Goal: Task Accomplishment & Management: Use online tool/utility

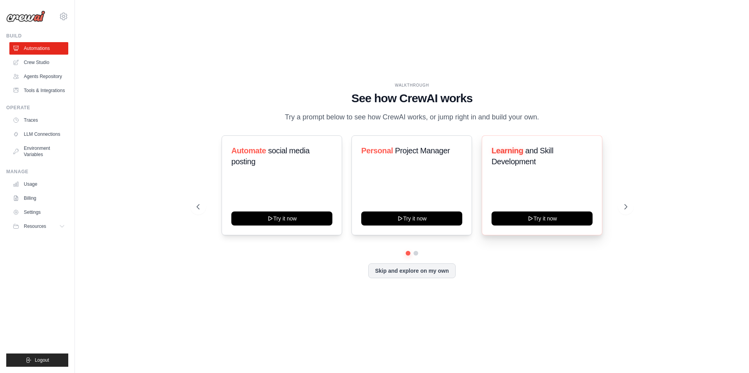
click at [503, 160] on span "and Skill Development" at bounding box center [523, 156] width 62 height 20
click at [411, 115] on p "Try a prompt below to see how CrewAI works, or jump right in and build your own." at bounding box center [412, 117] width 262 height 11
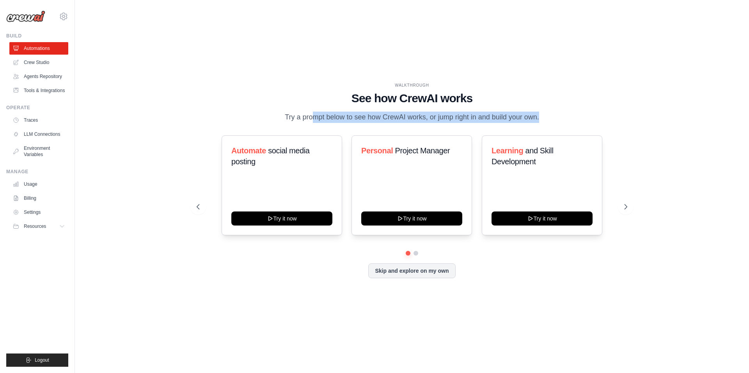
click at [411, 115] on p "Try a prompt below to see how CrewAI works, or jump right in and build your own." at bounding box center [412, 117] width 262 height 11
click at [394, 302] on div "WALKTHROUGH See how CrewAI works Try a prompt below to see how CrewAI works, or…" at bounding box center [411, 186] width 649 height 357
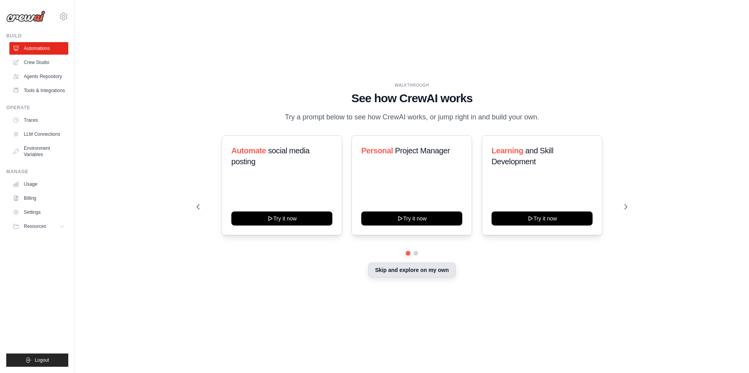
click at [409, 274] on button "Skip and explore on my own" at bounding box center [411, 270] width 87 height 15
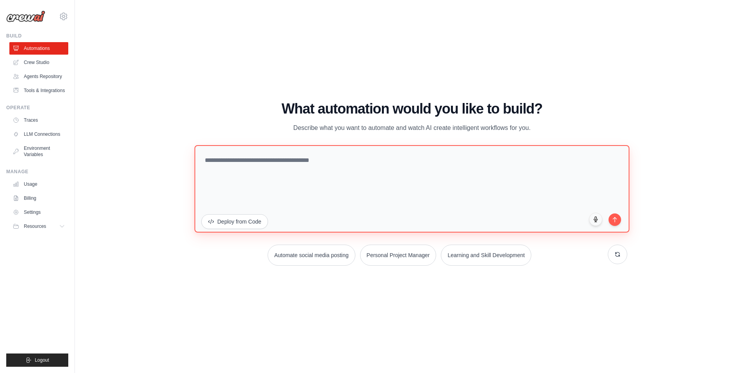
click at [303, 164] on textarea at bounding box center [411, 188] width 435 height 87
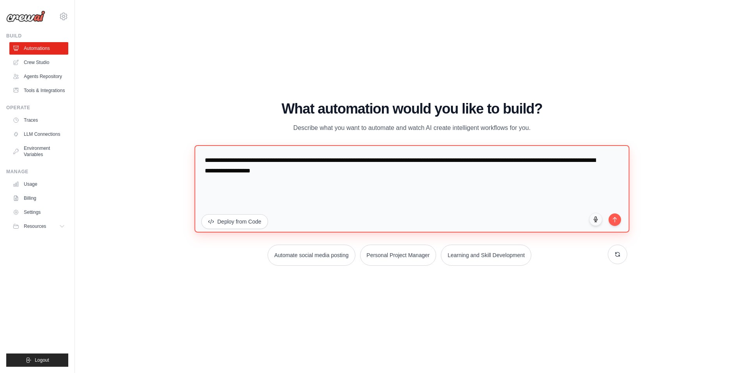
drag, startPoint x: 355, startPoint y: 170, endPoint x: 456, endPoint y: 174, distance: 101.5
click at [456, 174] on textarea "**********" at bounding box center [411, 188] width 435 height 87
click at [624, 219] on textarea "**********" at bounding box center [411, 188] width 435 height 87
type textarea "**********"
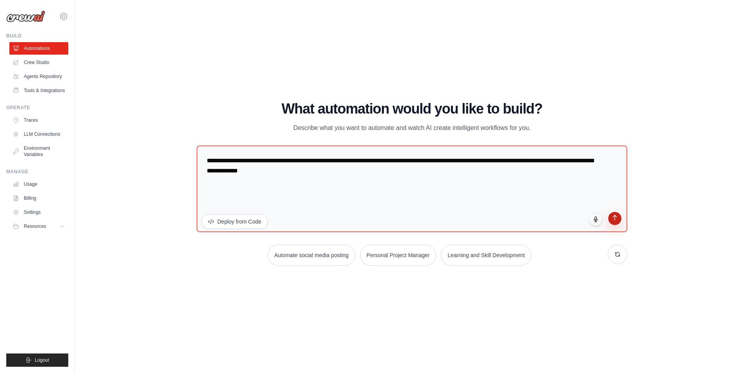
click at [615, 220] on icon "submit" at bounding box center [615, 218] width 7 height 7
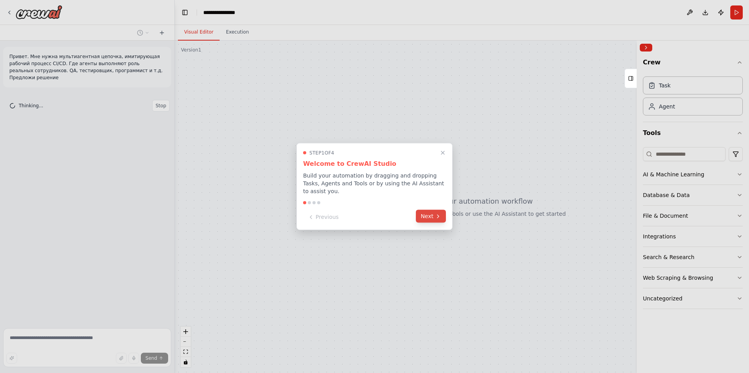
click at [431, 213] on button "Next" at bounding box center [431, 216] width 30 height 13
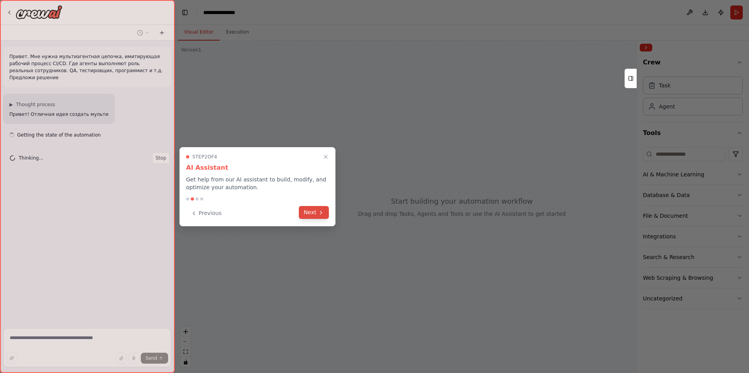
click at [316, 211] on button "Next" at bounding box center [314, 212] width 30 height 13
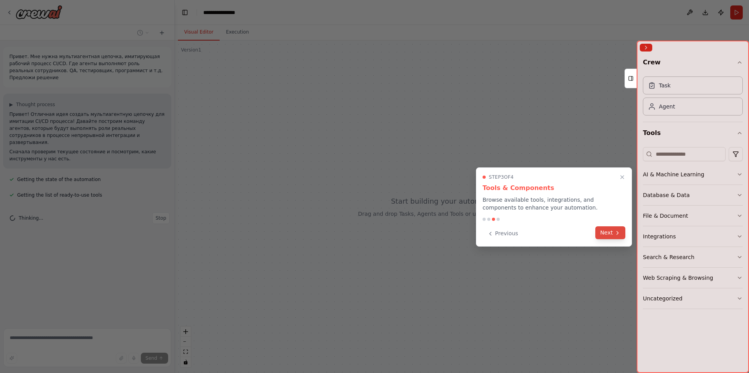
click at [614, 233] on button "Next" at bounding box center [610, 232] width 30 height 13
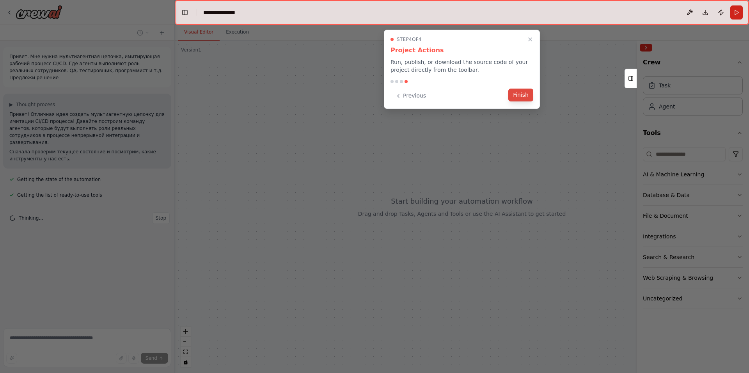
click at [520, 94] on button "Finish" at bounding box center [520, 95] width 25 height 13
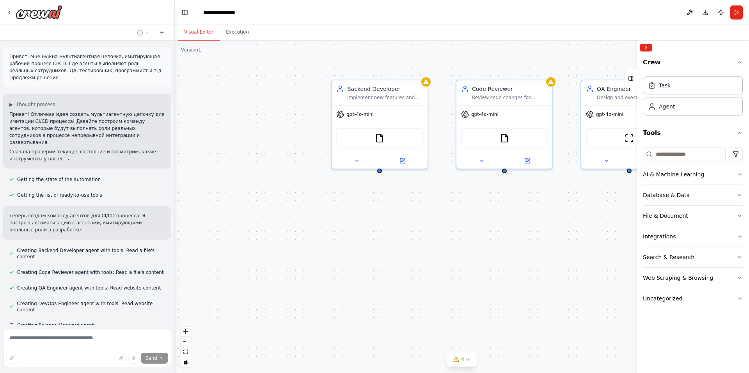
scroll to position [15, 0]
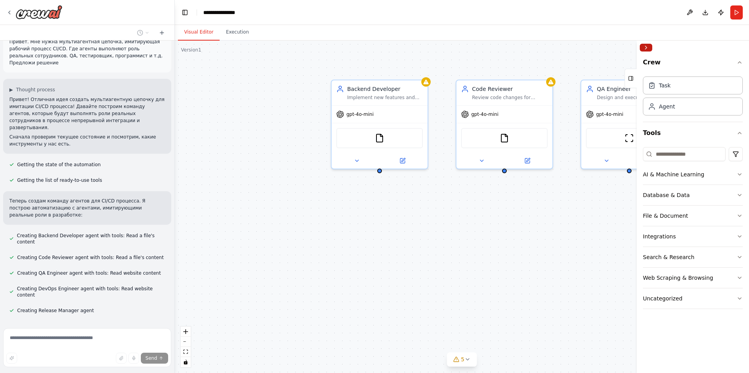
click at [649, 48] on button "Collapse right sidebar" at bounding box center [646, 48] width 12 height 8
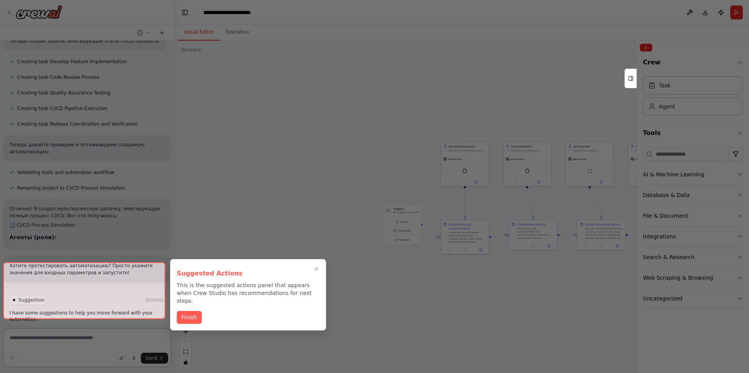
scroll to position [312, 0]
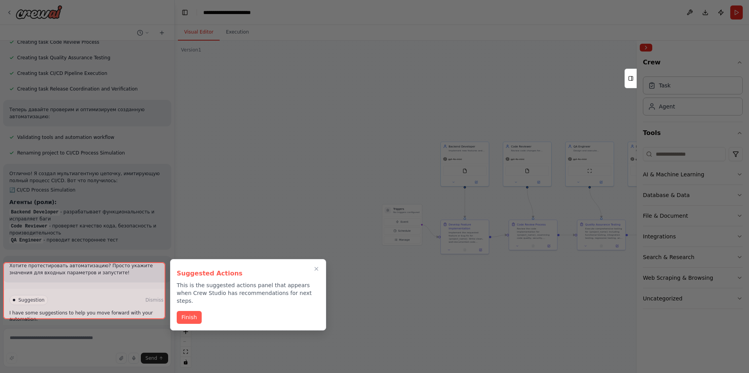
click at [200, 286] on p "This is the suggested actions panel that appears when Crew Studio has recommend…" at bounding box center [248, 292] width 143 height 23
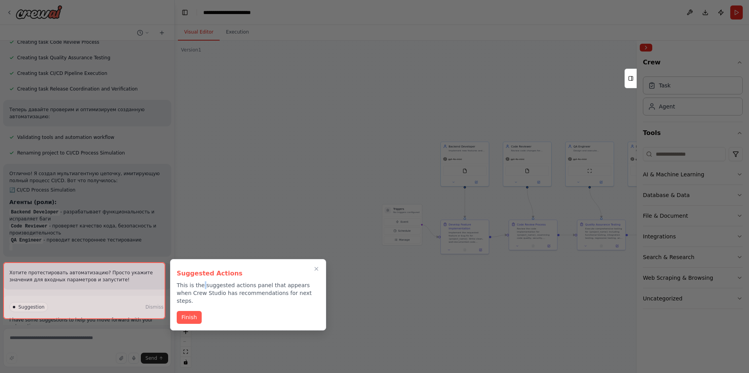
click at [200, 286] on p "This is the suggested actions panel that appears when Crew Studio has recommend…" at bounding box center [248, 292] width 143 height 23
click at [200, 286] on div "Suggested Actions This is the suggested actions panel that appears when Crew St…" at bounding box center [248, 285] width 143 height 39
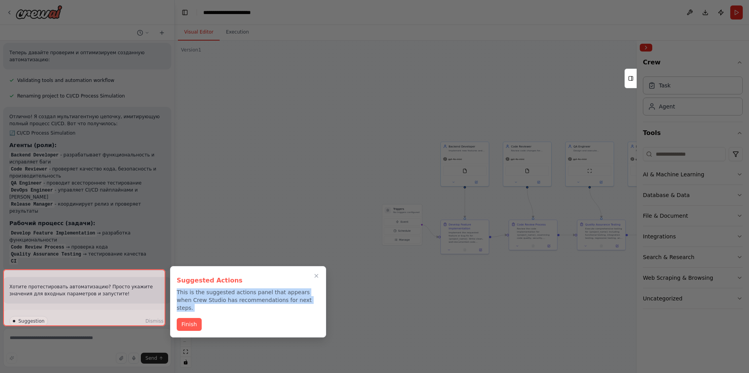
scroll to position [404, 0]
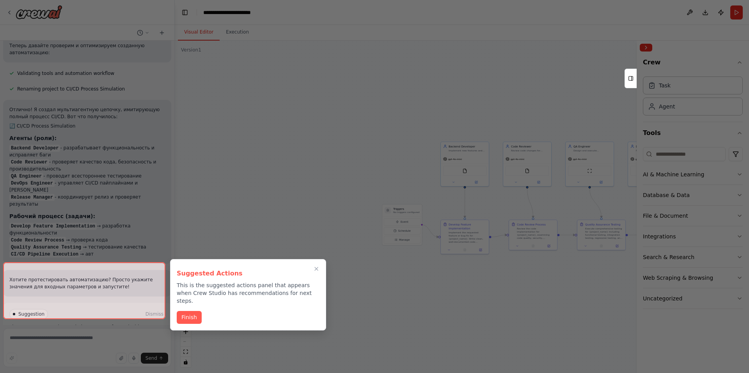
click at [71, 305] on div at bounding box center [84, 290] width 162 height 57
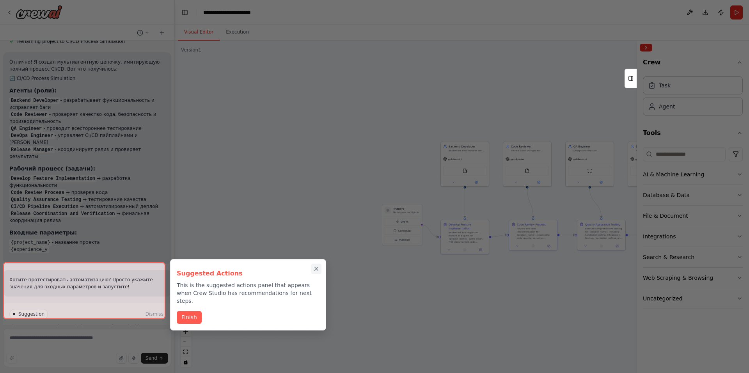
click at [317, 270] on icon "Close walkthrough" at bounding box center [317, 269] width 4 height 4
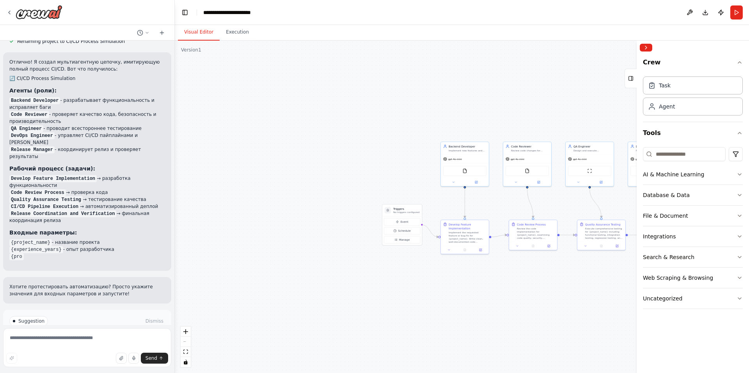
scroll to position [459, 0]
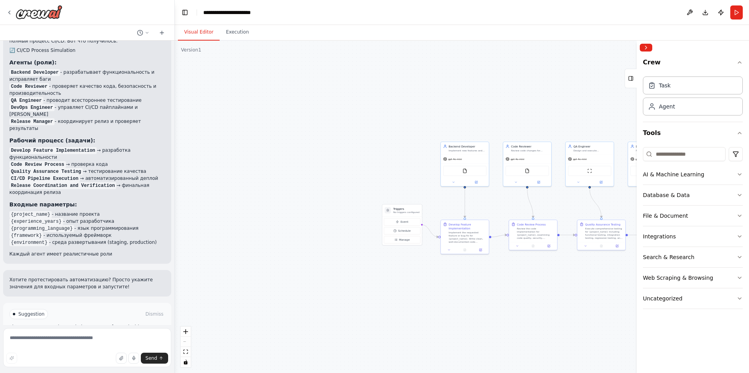
click at [27, 341] on button "Run Automation" at bounding box center [87, 347] width 156 height 12
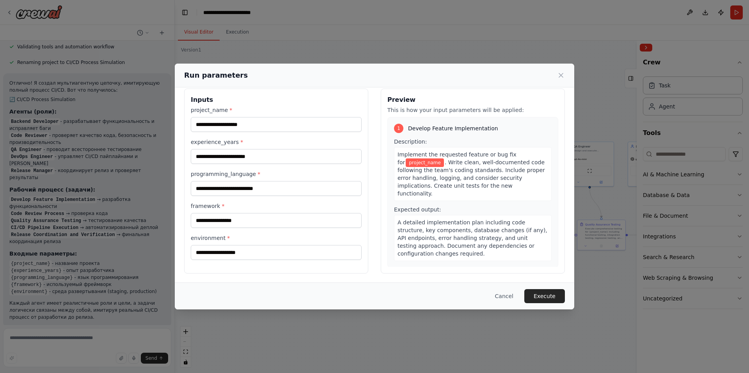
scroll to position [0, 0]
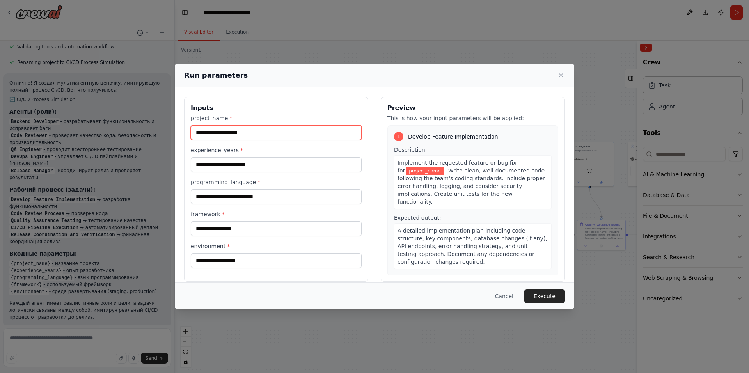
click at [234, 133] on input "project_name *" at bounding box center [276, 132] width 171 height 15
type input "*"
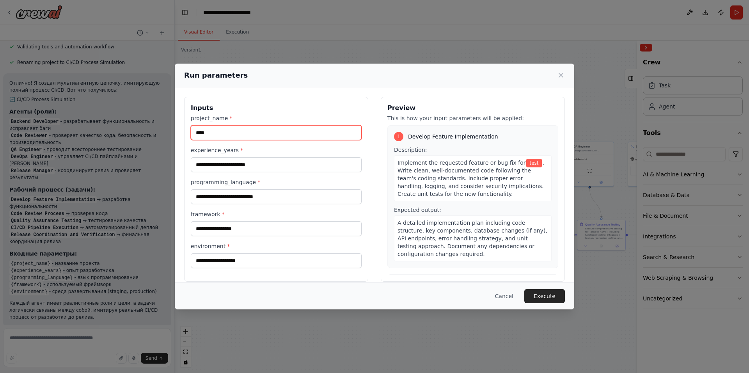
type input "****"
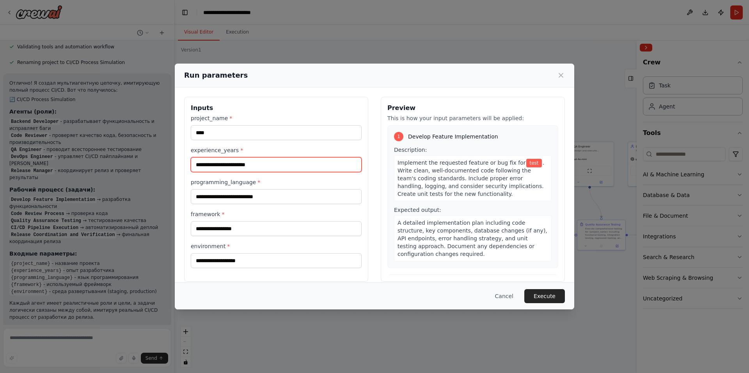
click at [227, 165] on input "experience_years *" at bounding box center [276, 164] width 171 height 15
type input "*"
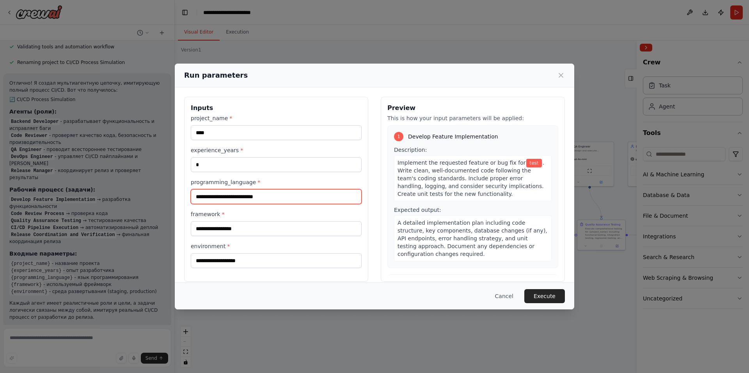
click at [224, 199] on input "programming_language *" at bounding box center [276, 196] width 171 height 15
type input "******"
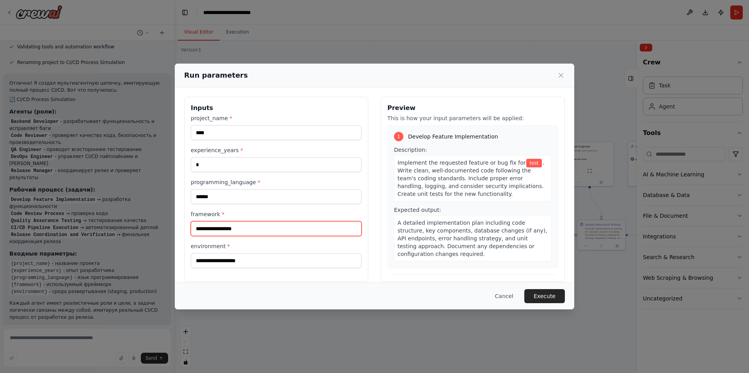
click at [221, 221] on input "framework *" at bounding box center [276, 228] width 171 height 15
type input "******"
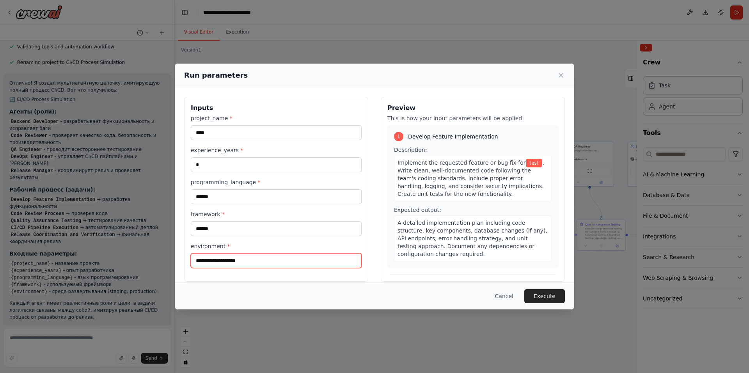
click at [234, 261] on input "environment *" at bounding box center [276, 260] width 171 height 15
type input "***"
click at [545, 301] on button "Execute" at bounding box center [544, 296] width 41 height 14
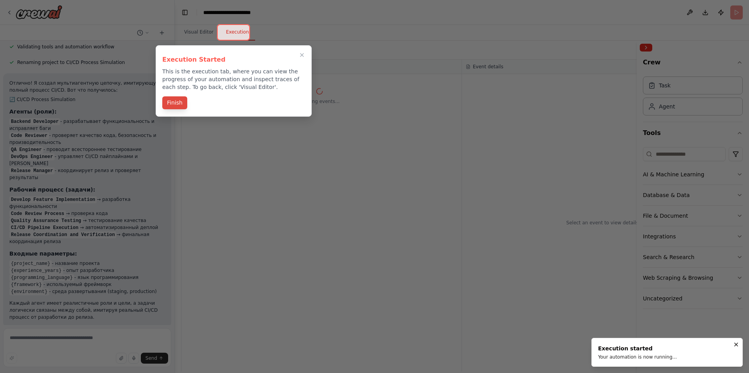
click at [173, 105] on button "Finish" at bounding box center [174, 102] width 25 height 13
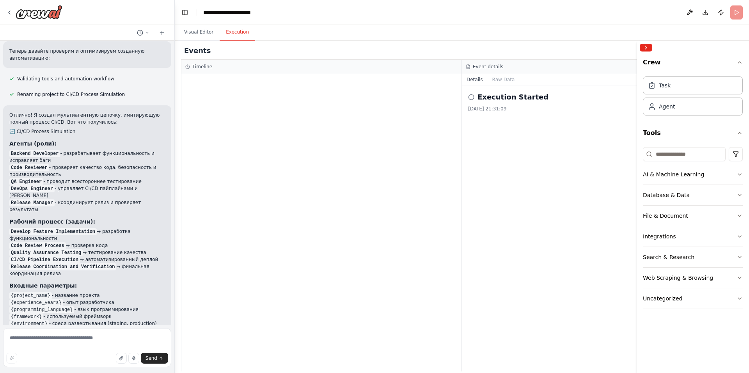
scroll to position [431, 0]
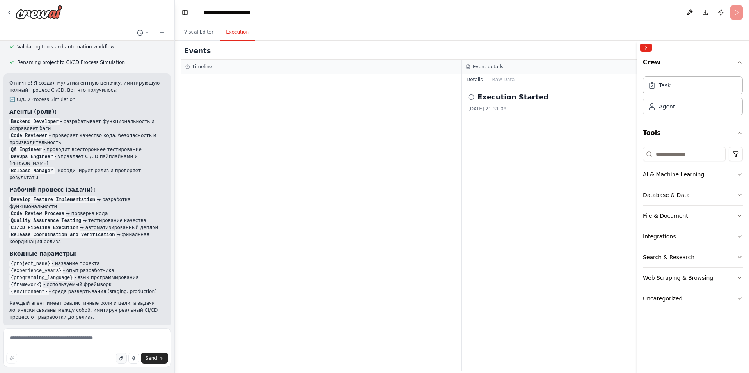
click at [122, 359] on icon "button" at bounding box center [120, 358] width 3 height 4
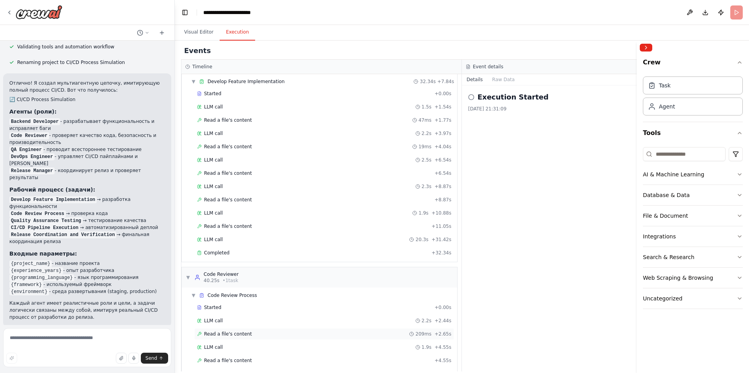
scroll to position [0, 0]
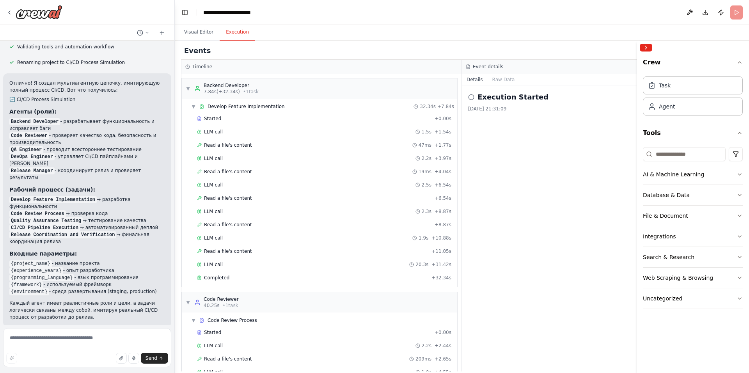
click at [683, 177] on div "AI & Machine Learning" at bounding box center [673, 174] width 61 height 8
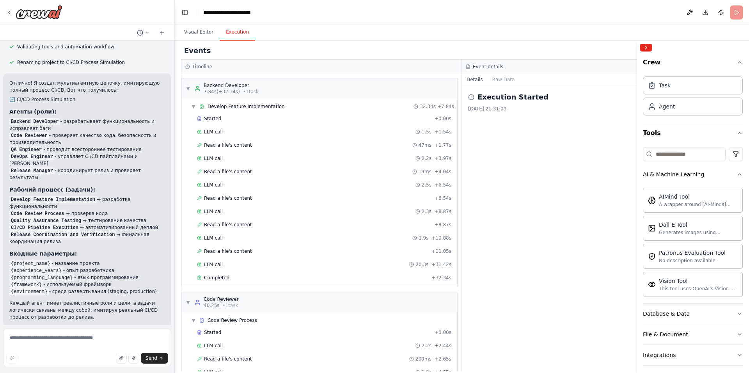
click at [737, 173] on icon "button" at bounding box center [740, 174] width 6 height 6
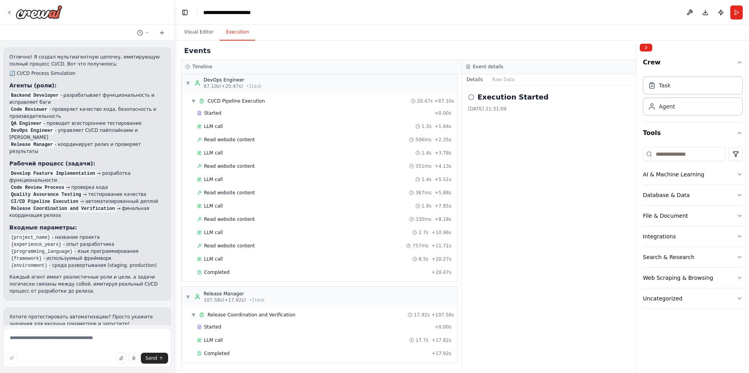
scroll to position [455, 0]
click at [192, 31] on button "Visual Editor" at bounding box center [199, 32] width 42 height 16
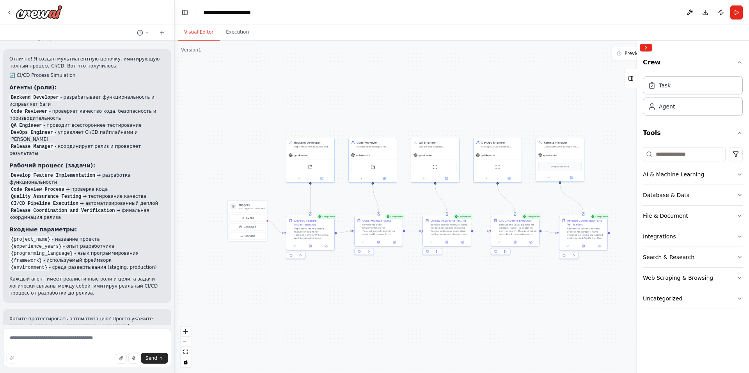
drag, startPoint x: 429, startPoint y: 125, endPoint x: 275, endPoint y: 121, distance: 154.5
click at [275, 121] on div ".deletable-edge-delete-btn { width: 20px; height: 20px; border: 0px solid #ffff…" at bounding box center [462, 207] width 574 height 332
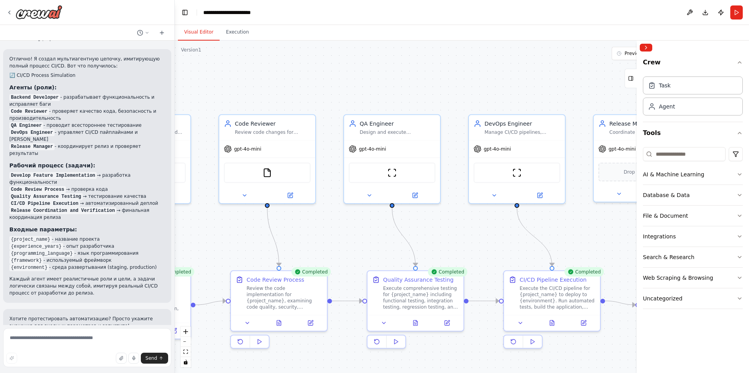
drag, startPoint x: 422, startPoint y: 96, endPoint x: 318, endPoint y: 95, distance: 104.2
click at [318, 95] on div ".deletable-edge-delete-btn { width: 20px; height: 20px; border: 0px solid #ffff…" at bounding box center [462, 207] width 574 height 332
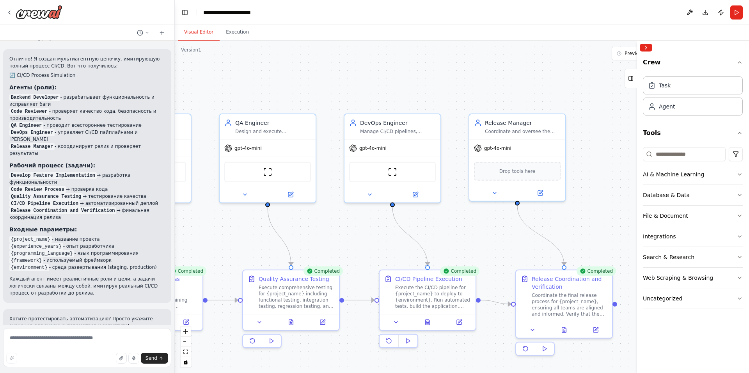
drag, startPoint x: 462, startPoint y: 89, endPoint x: 338, endPoint y: 89, distance: 124.4
click at [338, 89] on div ".deletable-edge-delete-btn { width: 20px; height: 20px; border: 0px solid #ffff…" at bounding box center [462, 207] width 574 height 332
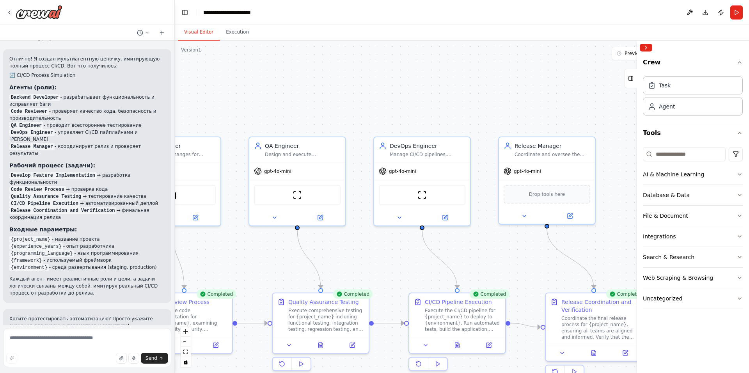
drag, startPoint x: 531, startPoint y: 107, endPoint x: 561, endPoint y: 130, distance: 37.3
click at [561, 130] on div ".deletable-edge-delete-btn { width: 20px; height: 20px; border: 0px solid #ffff…" at bounding box center [462, 207] width 574 height 332
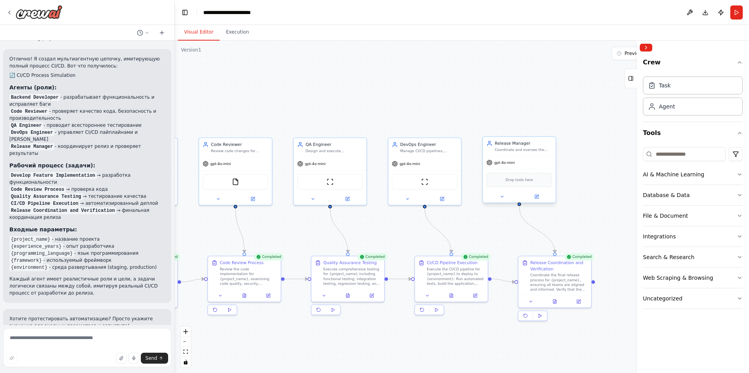
click at [513, 149] on div "Coordinate and oversee the release process for {project_name}, ensuring all sta…" at bounding box center [523, 149] width 57 height 5
click at [535, 195] on icon at bounding box center [536, 196] width 5 height 5
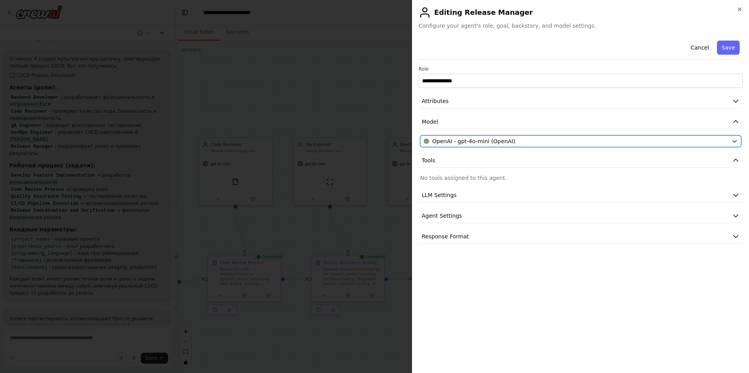
click at [492, 139] on span "OpenAI - gpt-4o-mini (OpenAI)" at bounding box center [473, 141] width 83 height 8
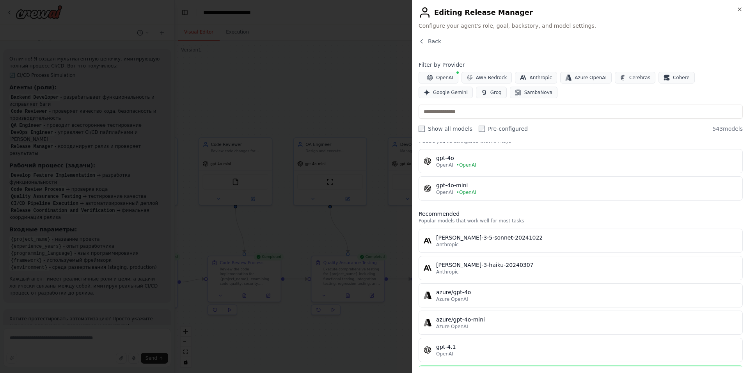
scroll to position [0, 0]
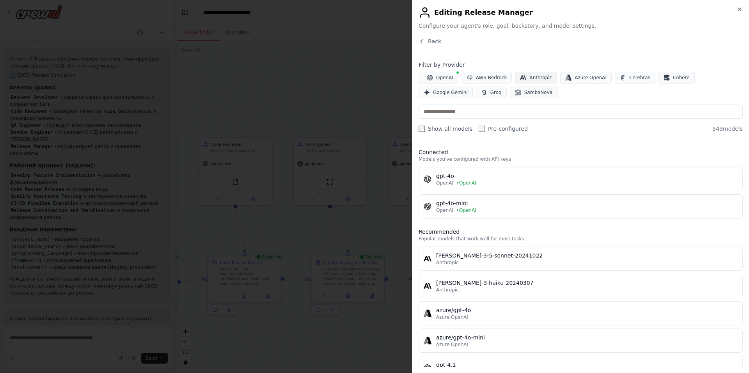
click at [534, 75] on span "Anthropic" at bounding box center [540, 78] width 23 height 6
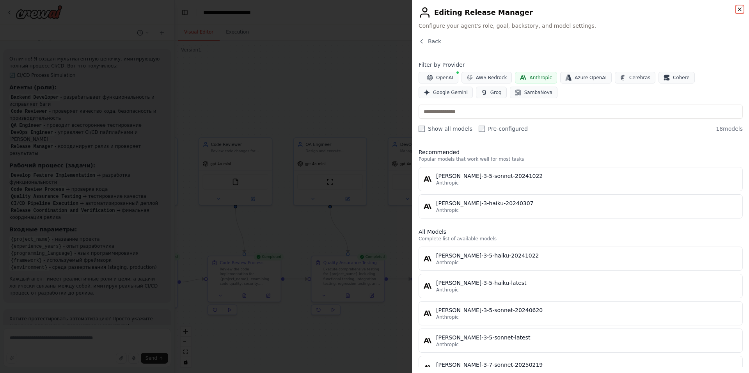
click at [738, 9] on icon "button" at bounding box center [740, 9] width 6 height 6
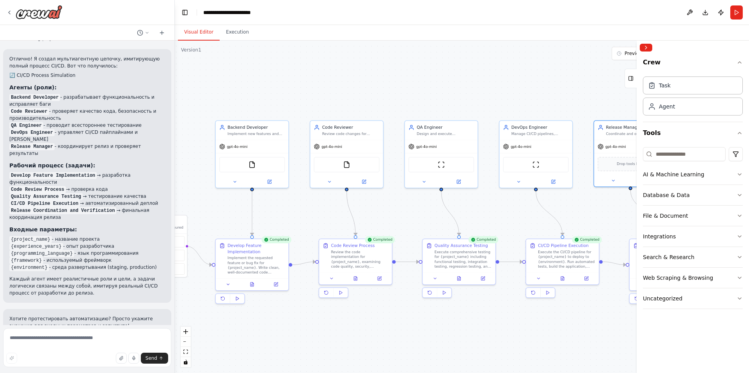
drag, startPoint x: 281, startPoint y: 104, endPoint x: 392, endPoint y: 87, distance: 112.5
click at [392, 87] on div ".deletable-edge-delete-btn { width: 20px; height: 20px; border: 0px solid #ffff…" at bounding box center [462, 207] width 574 height 332
click at [353, 259] on div "Review the code implementation for {project_name}, examining code quality, secu…" at bounding box center [359, 257] width 57 height 19
click at [378, 277] on icon at bounding box center [380, 277] width 4 height 4
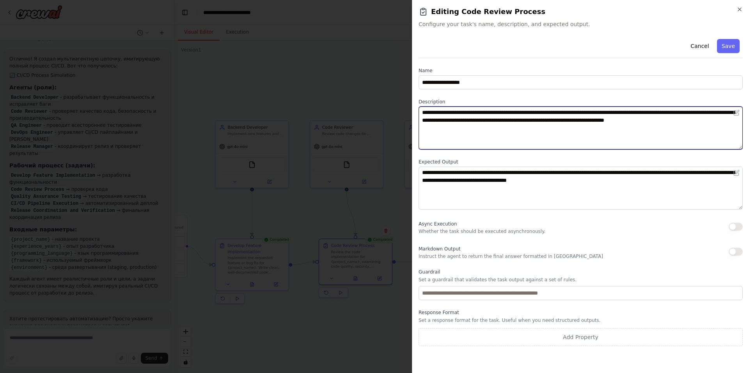
click at [470, 120] on textarea "**********" at bounding box center [581, 127] width 324 height 43
click at [437, 121] on textarea "**********" at bounding box center [581, 127] width 324 height 43
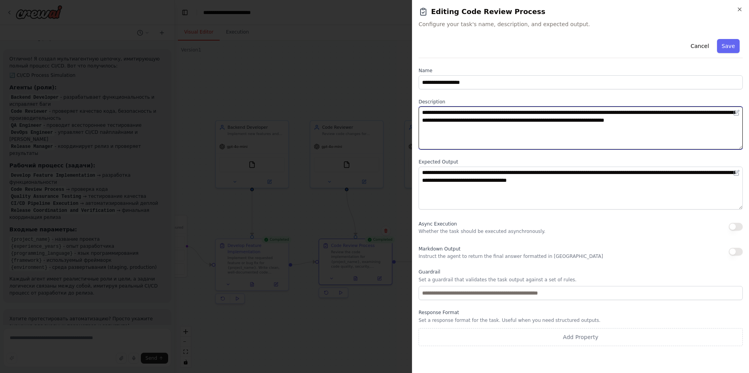
click at [437, 121] on textarea "**********" at bounding box center [581, 127] width 324 height 43
click at [425, 127] on textarea "**********" at bounding box center [581, 127] width 324 height 43
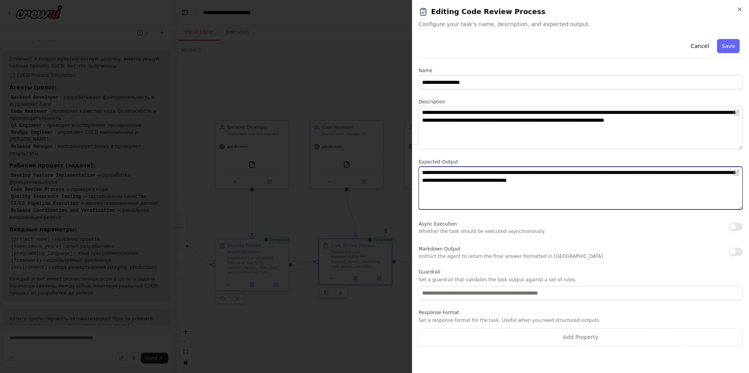
click at [436, 178] on textarea "**********" at bounding box center [581, 188] width 324 height 43
click at [428, 187] on textarea "**********" at bounding box center [581, 188] width 324 height 43
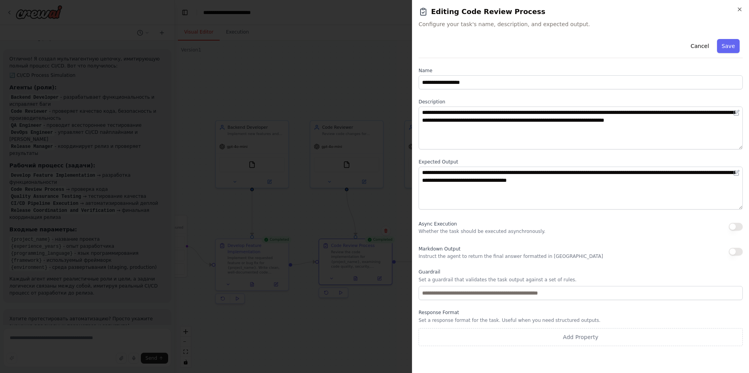
click at [445, 231] on p "Whether the task should be executed asynchronously." at bounding box center [482, 231] width 127 height 6
click at [436, 231] on p "Whether the task should be executed asynchronously." at bounding box center [482, 231] width 127 height 6
click at [434, 255] on p "Instruct the agent to return the final answer formatted in [GEOGRAPHIC_DATA]" at bounding box center [511, 256] width 185 height 6
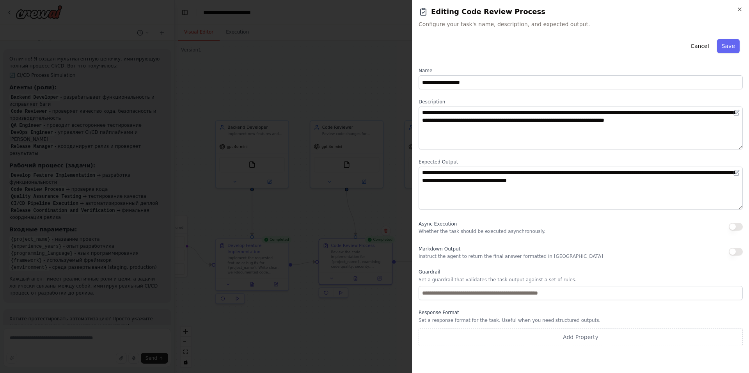
click at [421, 271] on label "Guardrail" at bounding box center [581, 272] width 324 height 6
click at [418, 273] on div "**********" at bounding box center [580, 186] width 337 height 373
click at [424, 277] on p "Set a guardrail that validates the task output against a set of rules." at bounding box center [581, 280] width 324 height 6
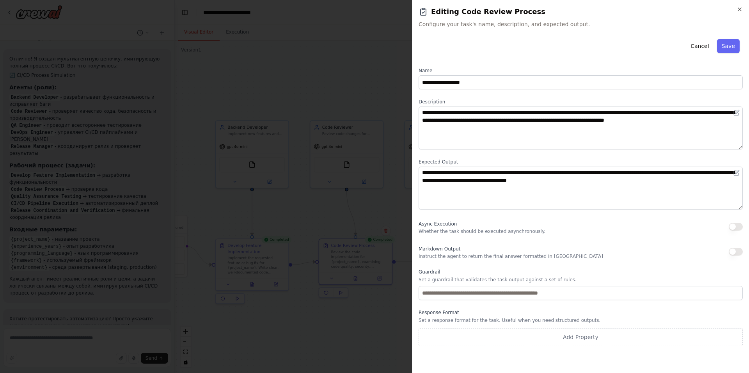
click at [424, 277] on p "Set a guardrail that validates the task output against a set of rules." at bounding box center [581, 280] width 324 height 6
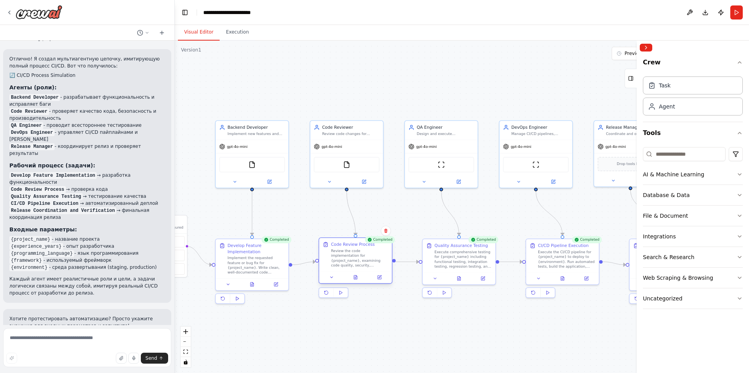
click at [360, 257] on div "Review the code implementation for {project_name}, examining code quality, secu…" at bounding box center [359, 257] width 57 height 19
click at [356, 279] on icon at bounding box center [355, 277] width 5 height 5
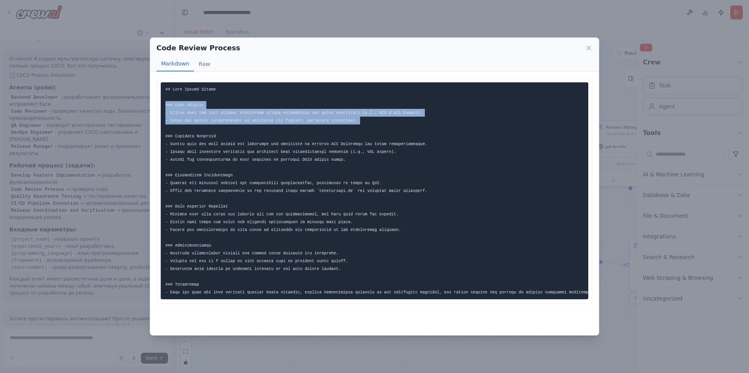
drag, startPoint x: 165, startPoint y: 103, endPoint x: 377, endPoint y: 125, distance: 212.6
click at [377, 125] on pre at bounding box center [375, 190] width 428 height 217
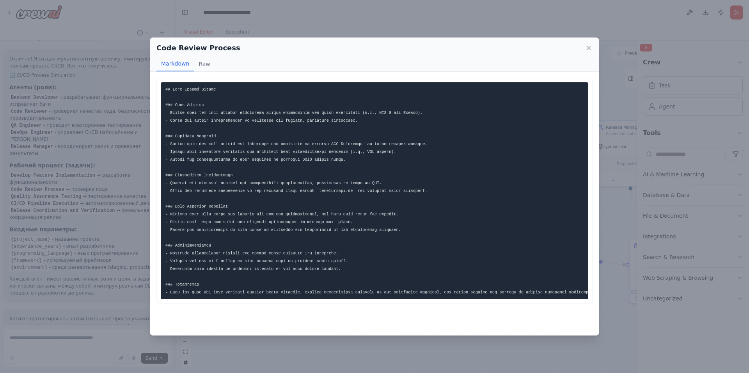
click at [179, 162] on code at bounding box center [383, 191] width 437 height 208
click at [588, 45] on icon at bounding box center [589, 48] width 8 height 8
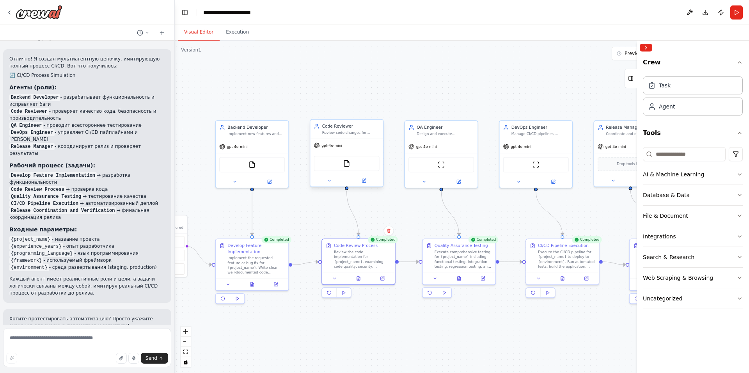
click at [335, 135] on div "Review code changes for {project_name}, ensuring code quality, security, perfor…" at bounding box center [350, 132] width 57 height 5
click at [333, 181] on button at bounding box center [329, 180] width 34 height 7
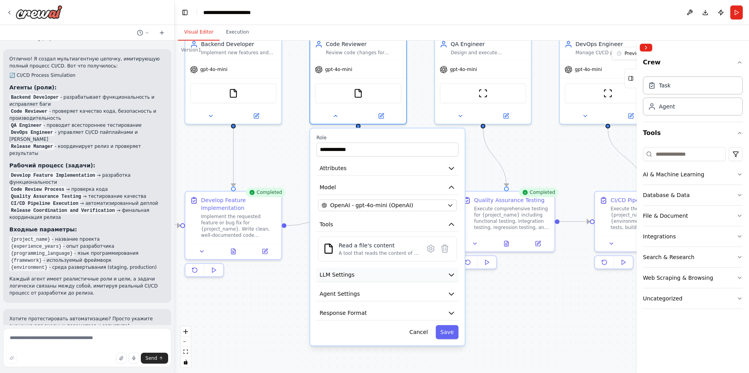
click at [343, 274] on span "LLM Settings" at bounding box center [336, 275] width 35 height 8
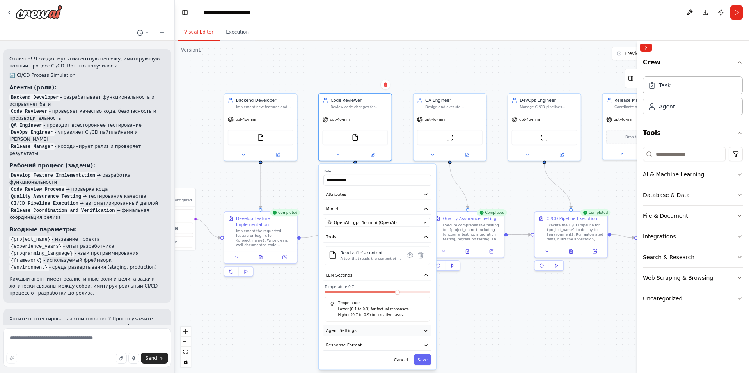
click at [367, 328] on button "Agent Settings" at bounding box center [377, 330] width 108 height 11
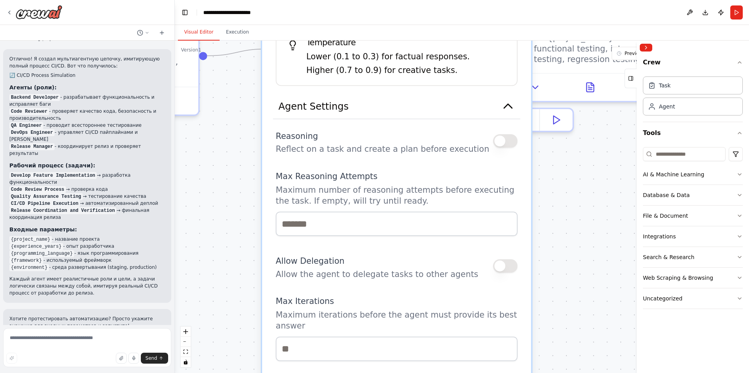
drag, startPoint x: 402, startPoint y: 343, endPoint x: 417, endPoint y: 178, distance: 164.9
click at [417, 178] on label "Max Reasoning Attempts" at bounding box center [397, 176] width 242 height 11
click at [505, 144] on button "button" at bounding box center [505, 141] width 25 height 14
click at [504, 141] on button "button" at bounding box center [505, 141] width 25 height 14
click at [511, 141] on button "button" at bounding box center [505, 141] width 25 height 14
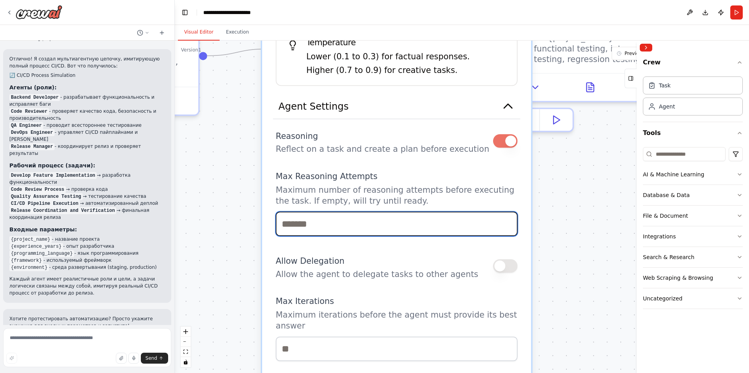
click at [507, 218] on input "*" at bounding box center [397, 223] width 242 height 25
type input "*"
click at [507, 218] on input "*" at bounding box center [397, 223] width 242 height 25
click at [510, 140] on button "button" at bounding box center [505, 141] width 25 height 14
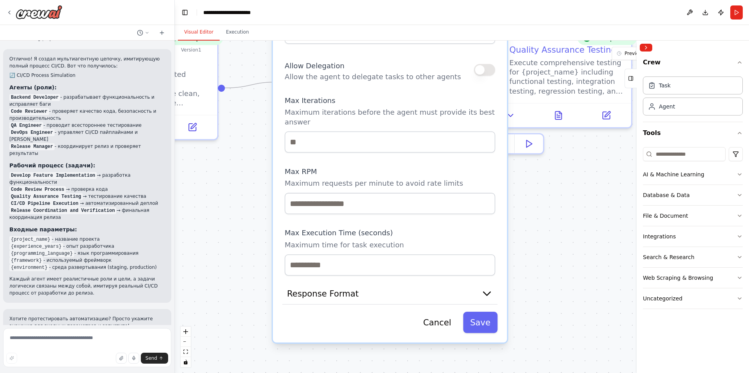
drag, startPoint x: 345, startPoint y: 313, endPoint x: 350, endPoint y: 112, distance: 201.3
click at [350, 112] on p "Maximum iterations before the agent must provide its best answer" at bounding box center [390, 117] width 211 height 19
click at [300, 179] on p "Maximum requests per minute to avoid rate limits" at bounding box center [390, 183] width 211 height 9
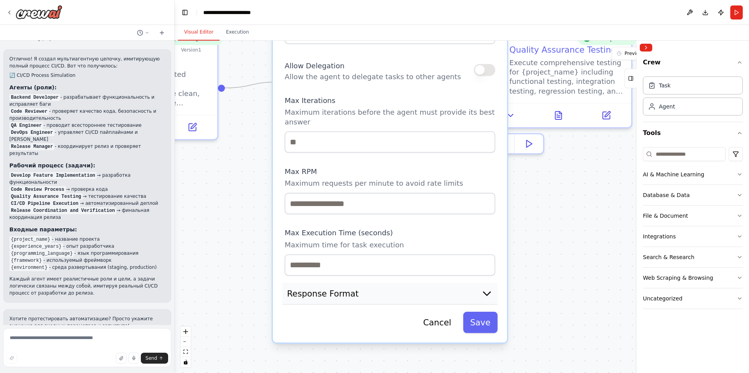
click at [311, 288] on span "Response Format" at bounding box center [322, 294] width 71 height 12
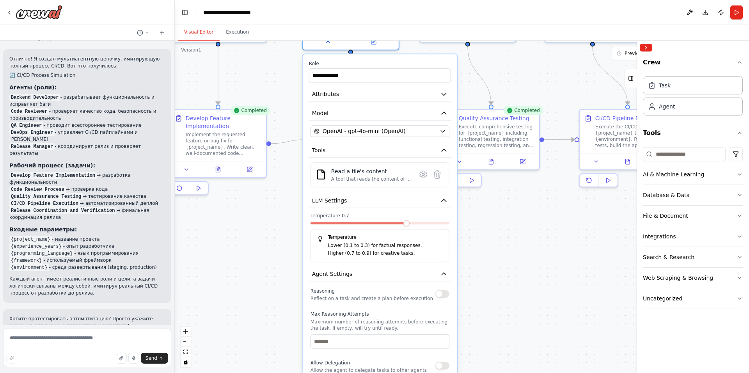
drag, startPoint x: 370, startPoint y: 83, endPoint x: 366, endPoint y: 318, distance: 234.5
click at [366, 318] on div "Max Reasoning Attempts Maximum number of reasoning attempts before executing th…" at bounding box center [380, 329] width 139 height 37
click at [385, 200] on button "LLM Settings" at bounding box center [380, 200] width 142 height 14
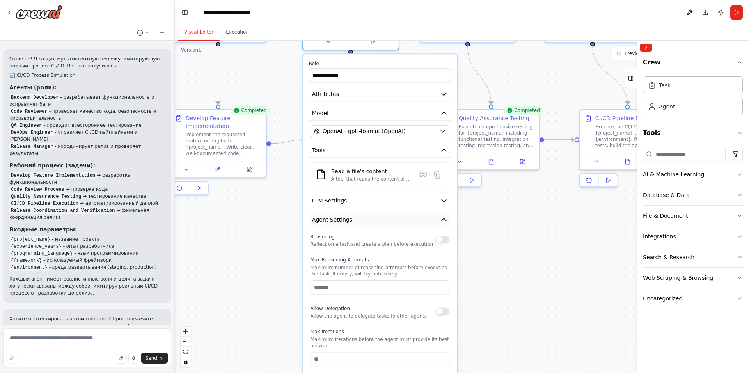
click at [347, 220] on span "Agent Settings" at bounding box center [332, 220] width 40 height 8
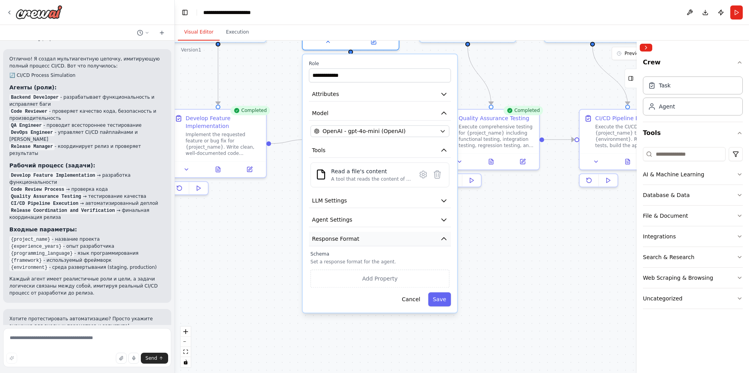
click at [343, 238] on span "Response Format" at bounding box center [335, 239] width 47 height 8
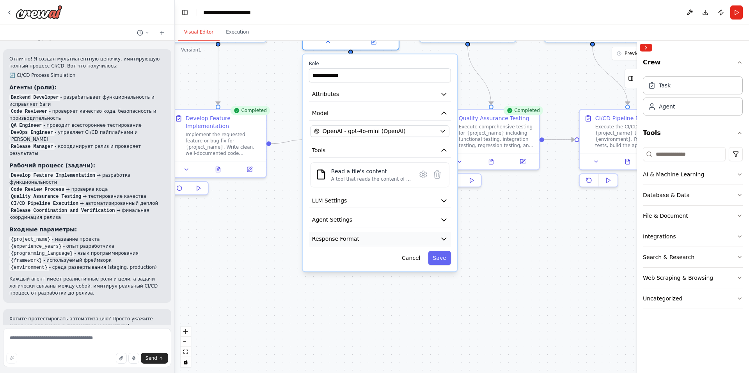
click at [343, 238] on span "Response Format" at bounding box center [335, 239] width 47 height 8
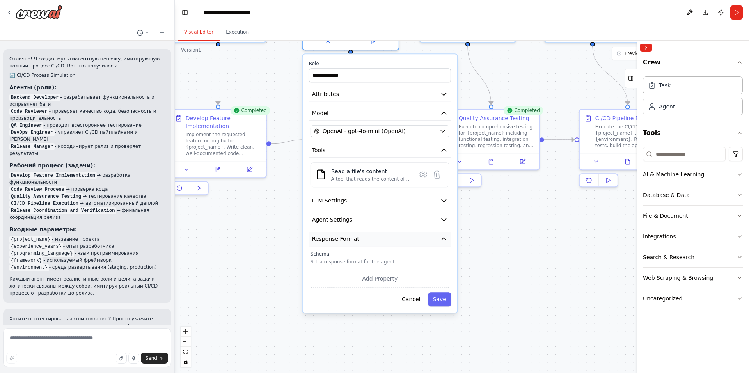
click at [343, 238] on span "Response Format" at bounding box center [335, 239] width 47 height 8
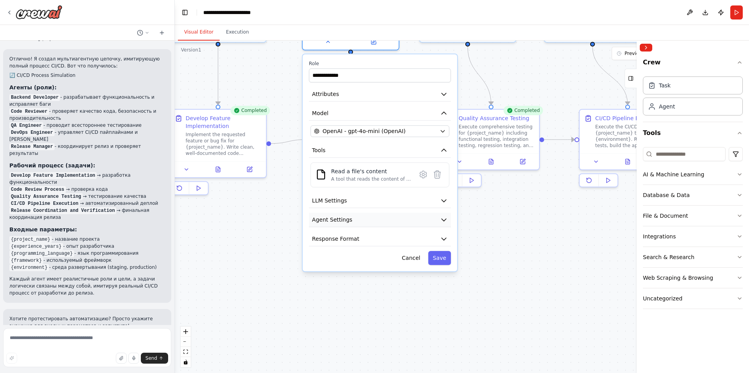
click at [347, 220] on span "Agent Settings" at bounding box center [332, 220] width 40 height 8
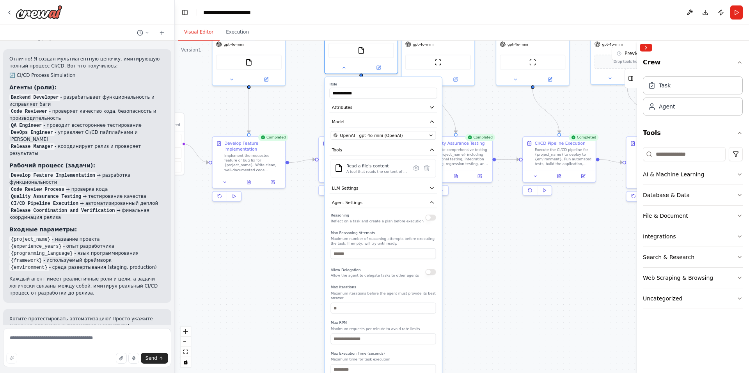
drag, startPoint x: 349, startPoint y: 337, endPoint x: 362, endPoint y: 323, distance: 19.6
click at [362, 323] on div "Max RPM Maximum requests per minute to avoid rate limits" at bounding box center [383, 332] width 105 height 24
click at [366, 204] on button "Agent Settings" at bounding box center [384, 202] width 108 height 11
click at [368, 190] on button "LLM Settings" at bounding box center [384, 188] width 108 height 11
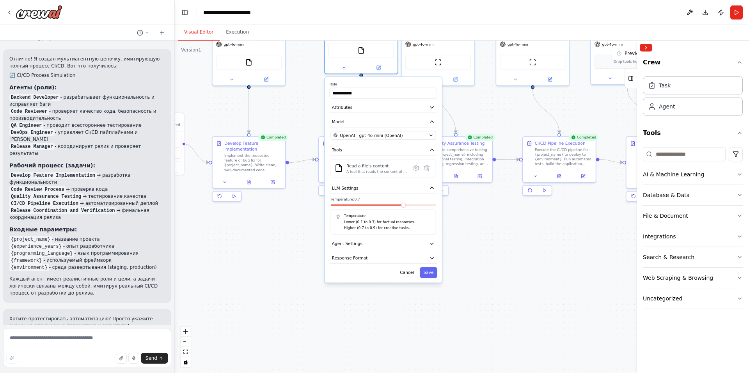
click at [500, 280] on div ".deletable-edge-delete-btn { width: 20px; height: 20px; border: 0px solid #ffff…" at bounding box center [462, 207] width 574 height 332
click at [405, 275] on button "Cancel" at bounding box center [406, 272] width 21 height 11
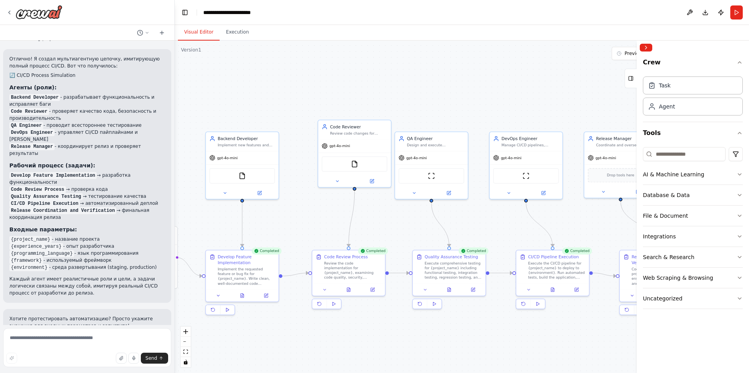
drag, startPoint x: 446, startPoint y: 241, endPoint x: 439, endPoint y: 355, distance: 113.7
click at [439, 355] on div ".deletable-edge-delete-btn { width: 20px; height: 20px; border: 0px solid #ffff…" at bounding box center [462, 207] width 574 height 332
drag, startPoint x: 344, startPoint y: 142, endPoint x: 325, endPoint y: 151, distance: 21.6
click at [325, 151] on div "gpt-4o-mini" at bounding box center [336, 156] width 73 height 13
click at [644, 48] on button "Collapse right sidebar" at bounding box center [646, 48] width 12 height 8
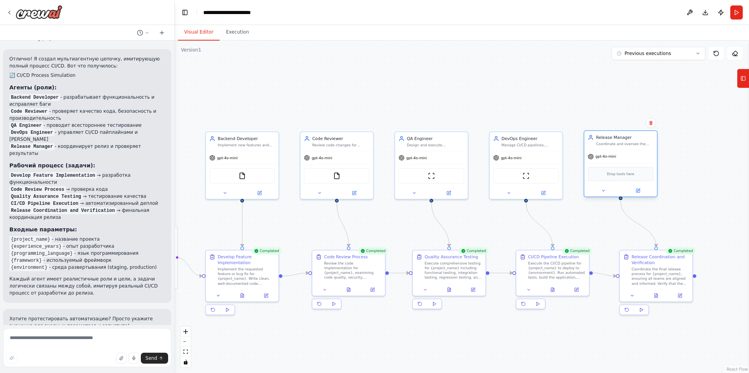
drag, startPoint x: 604, startPoint y: 156, endPoint x: 610, endPoint y: 157, distance: 5.9
click at [610, 157] on span "gpt-4o-mini" at bounding box center [605, 156] width 21 height 5
click at [30, 335] on textarea at bounding box center [87, 347] width 168 height 39
type textarea "*"
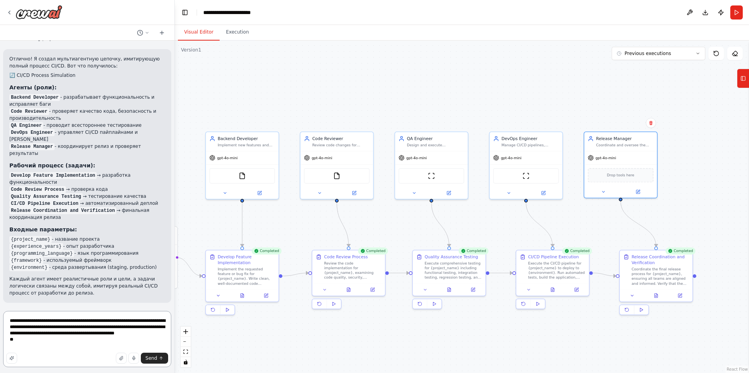
click at [114, 325] on textarea "**********" at bounding box center [87, 339] width 168 height 56
click at [39, 346] on textarea "**********" at bounding box center [87, 339] width 168 height 56
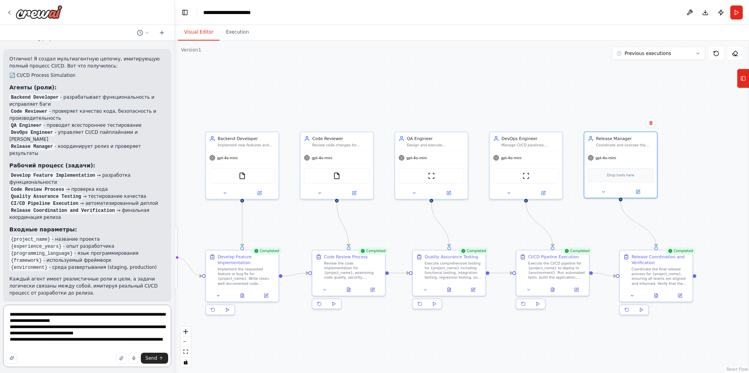
type textarea "**********"
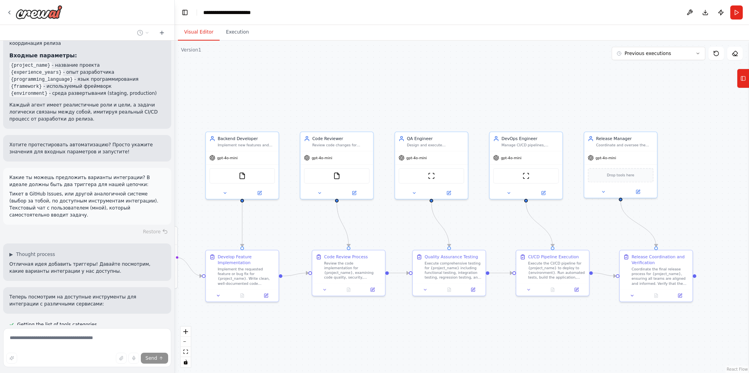
scroll to position [644, 0]
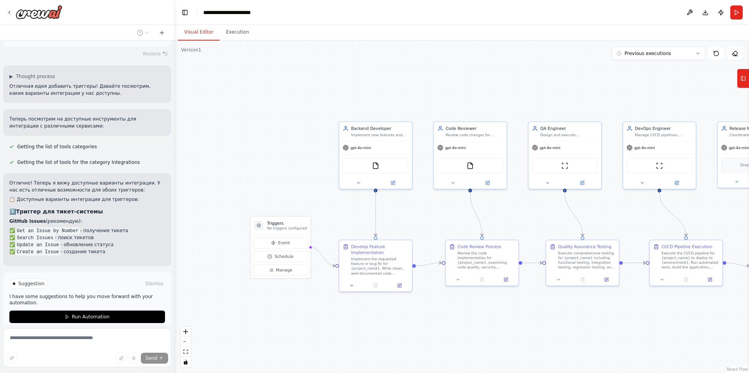
drag, startPoint x: 355, startPoint y: 94, endPoint x: 488, endPoint y: 84, distance: 133.8
click at [488, 84] on div ".deletable-edge-delete-btn { width: 20px; height: 20px; border: 0px solid #ffff…" at bounding box center [462, 207] width 574 height 332
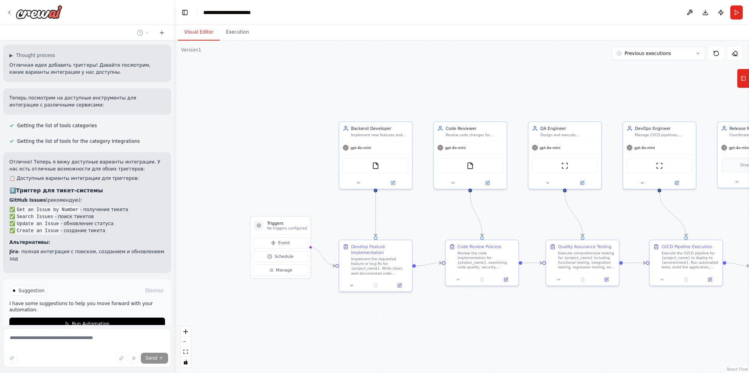
scroll to position [842, 0]
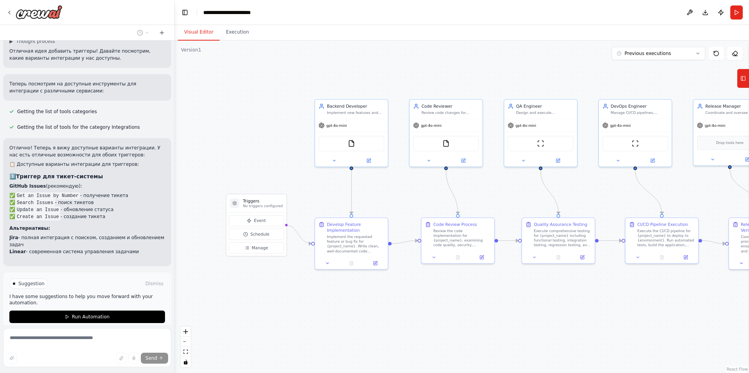
drag, startPoint x: 283, startPoint y: 165, endPoint x: 259, endPoint y: 143, distance: 32.9
click at [259, 143] on div ".deletable-edge-delete-btn { width: 20px; height: 20px; border: 0px solid #ffff…" at bounding box center [462, 207] width 574 height 332
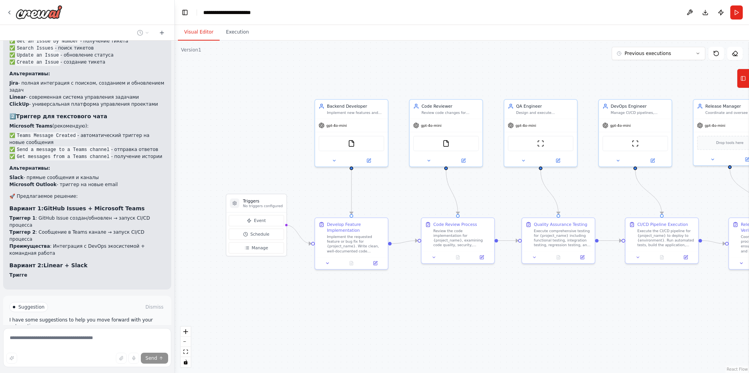
scroll to position [1006, 0]
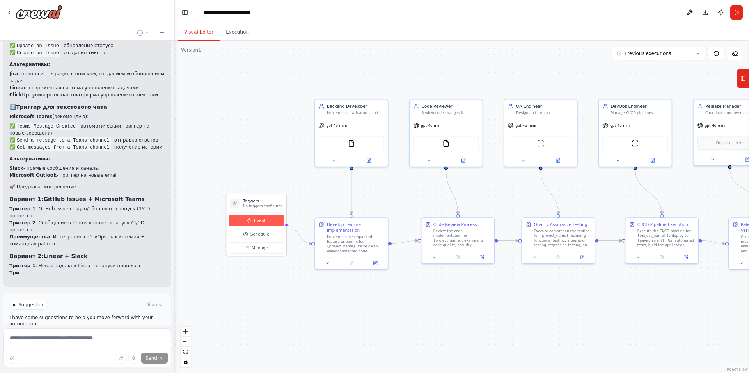
click at [253, 220] on button "Event" at bounding box center [256, 220] width 55 height 11
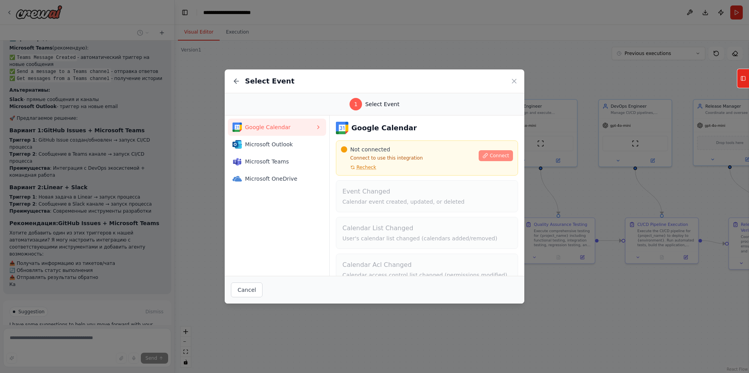
scroll to position [1081, 0]
click at [492, 154] on span "Connect" at bounding box center [500, 156] width 20 height 6
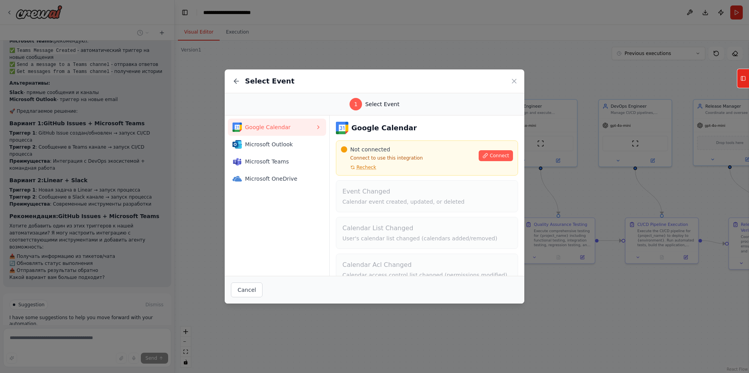
scroll to position [53, 0]
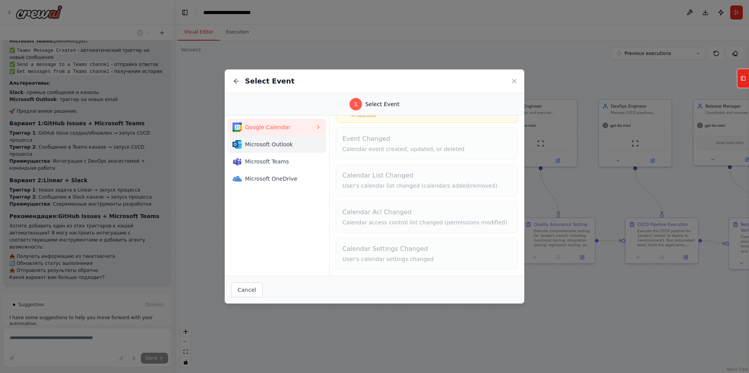
click at [263, 143] on span "Microsoft Outlook" at bounding box center [280, 144] width 70 height 8
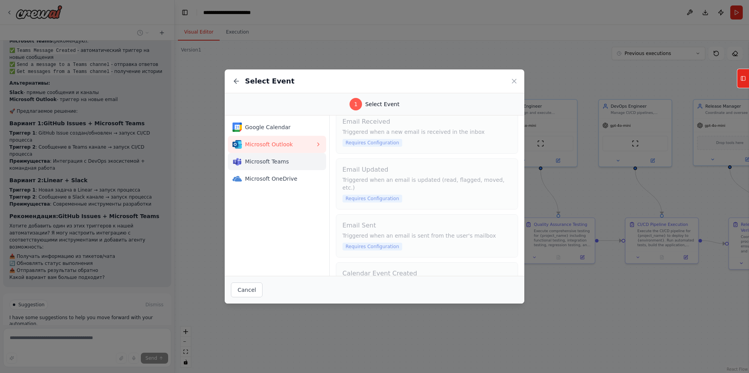
click at [263, 161] on span "Microsoft Teams" at bounding box center [280, 162] width 70 height 8
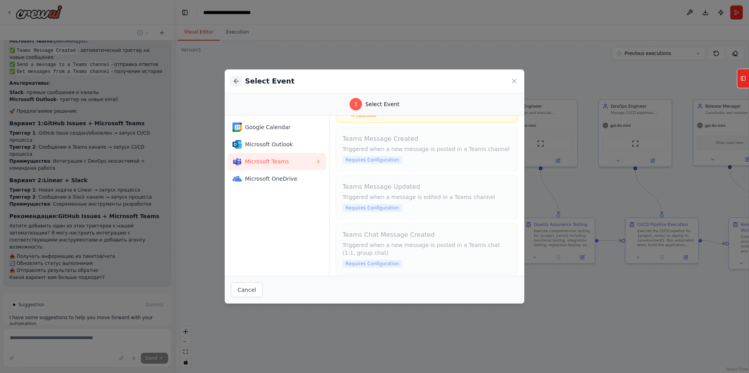
click at [234, 79] on icon at bounding box center [236, 81] width 8 height 8
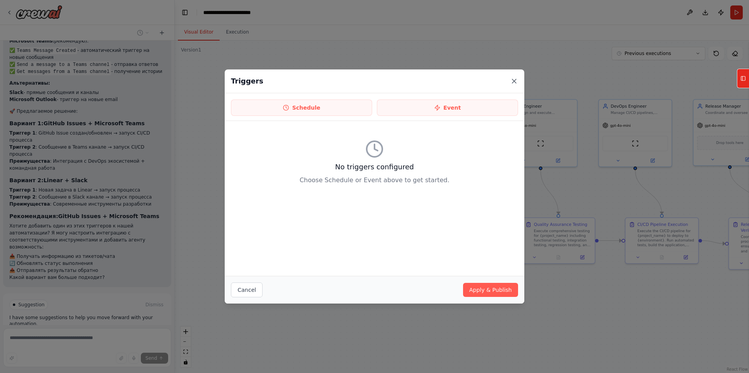
click at [514, 79] on icon at bounding box center [514, 81] width 8 height 8
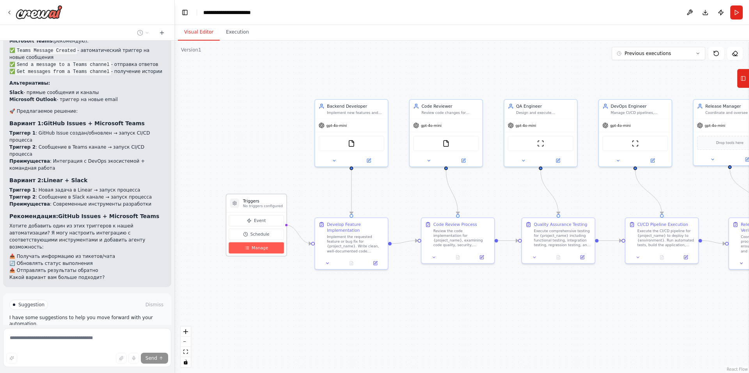
click at [252, 248] on span "Manage" at bounding box center [260, 248] width 16 height 6
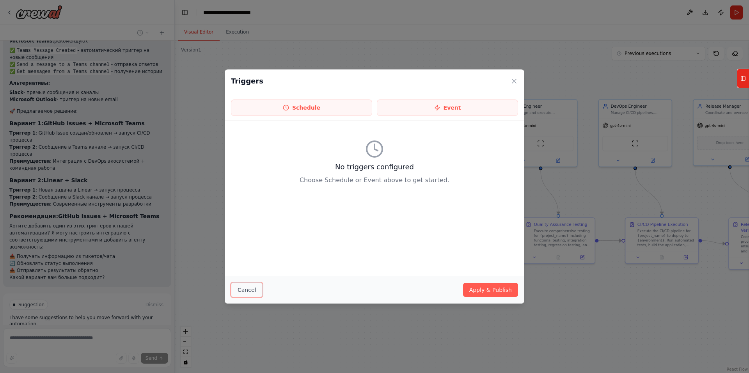
click at [243, 289] on button "Cancel" at bounding box center [247, 289] width 32 height 15
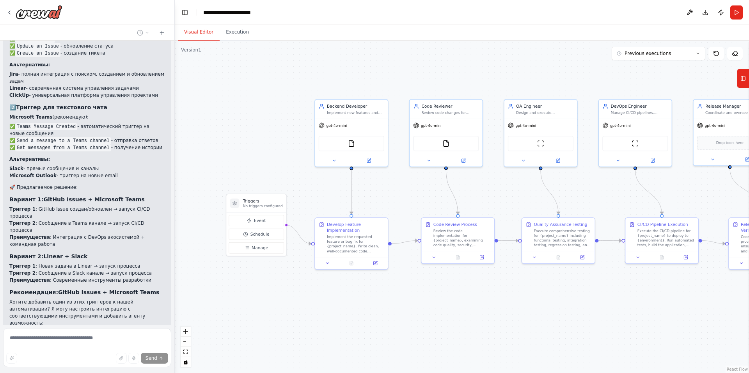
scroll to position [1003, 0]
drag, startPoint x: 38, startPoint y: 171, endPoint x: 66, endPoint y: 172, distance: 27.3
click at [66, 208] on li "Триггер 1 : GitHub Issue создан/обновлен → запуск CI/CD процесса" at bounding box center [87, 215] width 156 height 14
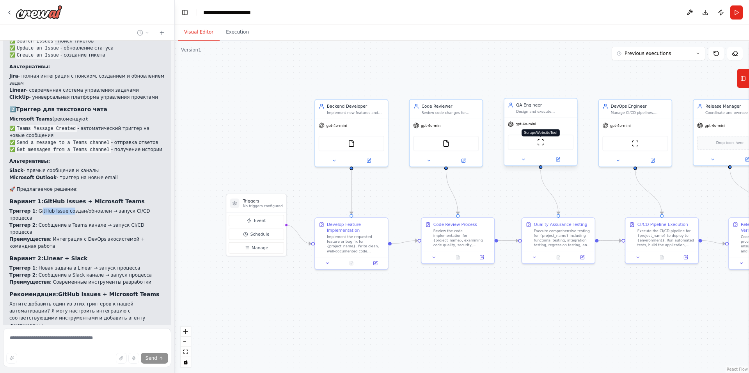
click at [541, 142] on img at bounding box center [540, 142] width 7 height 7
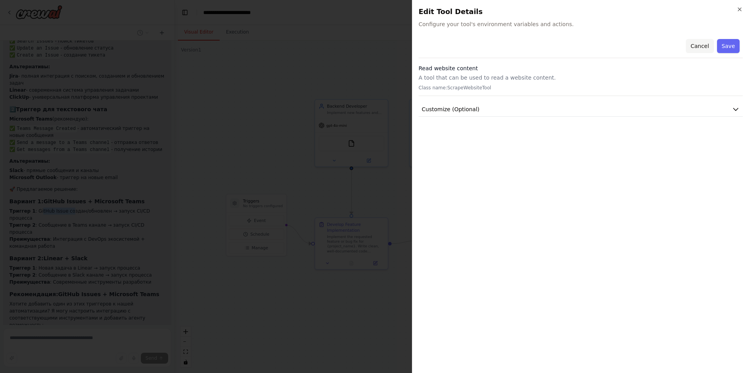
click at [701, 43] on button "Cancel" at bounding box center [700, 46] width 28 height 14
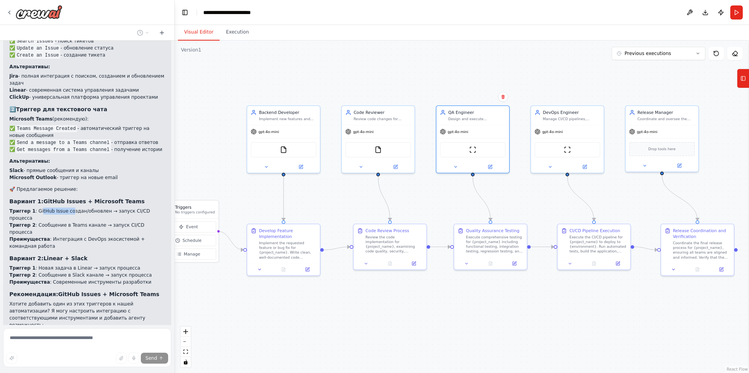
drag, startPoint x: 634, startPoint y: 81, endPoint x: 566, endPoint y: 87, distance: 68.2
click at [566, 87] on div ".deletable-edge-delete-btn { width: 20px; height: 20px; border: 0px solid #ffff…" at bounding box center [462, 207] width 574 height 332
click at [658, 149] on span "Drop tools here" at bounding box center [661, 149] width 27 height 6
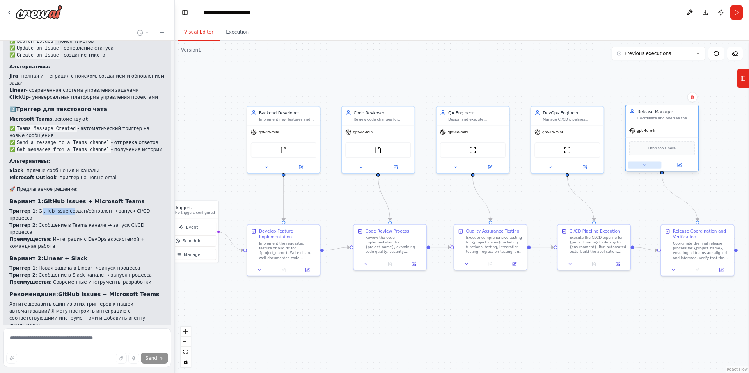
click at [646, 168] on button at bounding box center [645, 165] width 34 height 7
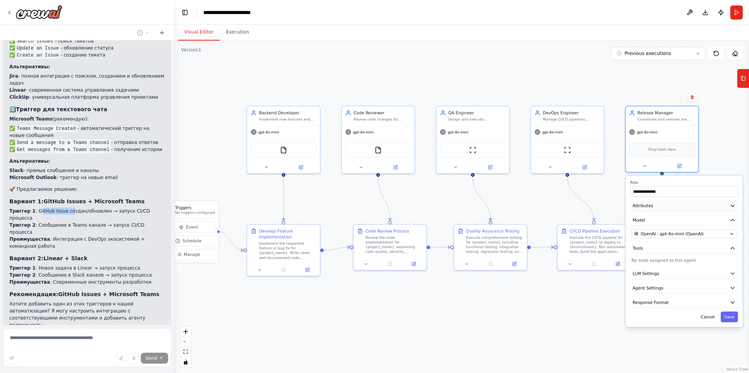
click at [669, 207] on button "Attributes" at bounding box center [684, 206] width 108 height 11
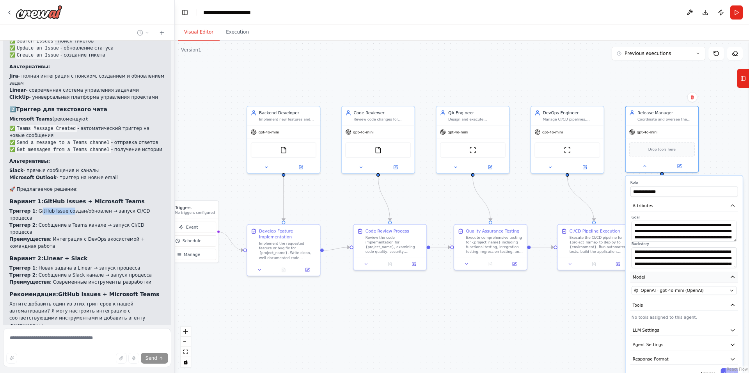
click at [676, 274] on button "Model" at bounding box center [684, 277] width 108 height 11
click at [655, 304] on p "No tools assigned to this agent." at bounding box center [684, 303] width 105 height 6
click at [710, 360] on button "Cancel" at bounding box center [707, 360] width 21 height 11
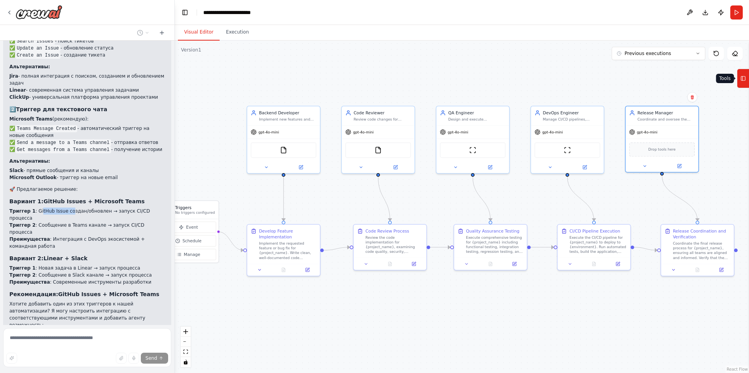
click at [741, 79] on rect at bounding box center [743, 78] width 4 height 4
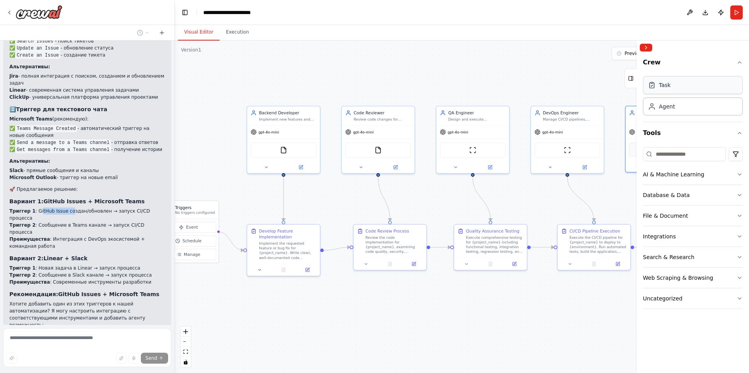
click at [669, 87] on div "Task" at bounding box center [665, 85] width 12 height 8
click at [729, 234] on button "Integrations" at bounding box center [693, 236] width 100 height 20
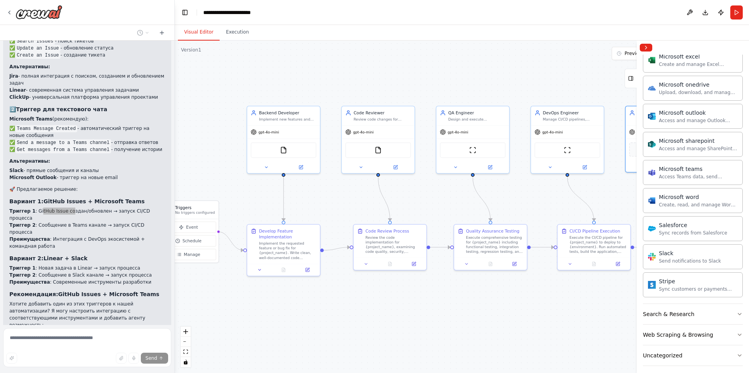
scroll to position [429, 0]
click at [677, 309] on div "Search & Research" at bounding box center [668, 312] width 51 height 8
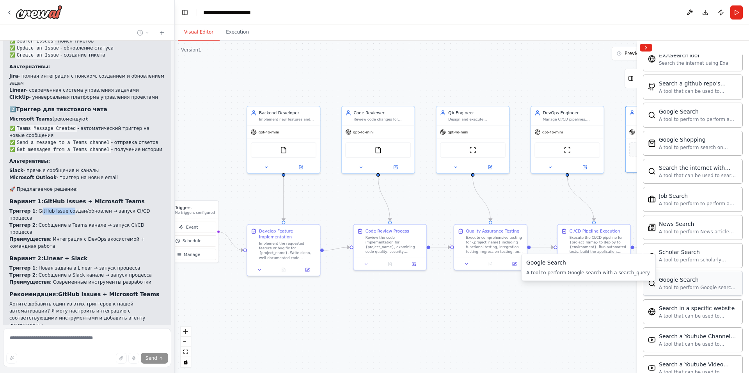
scroll to position [780, 0]
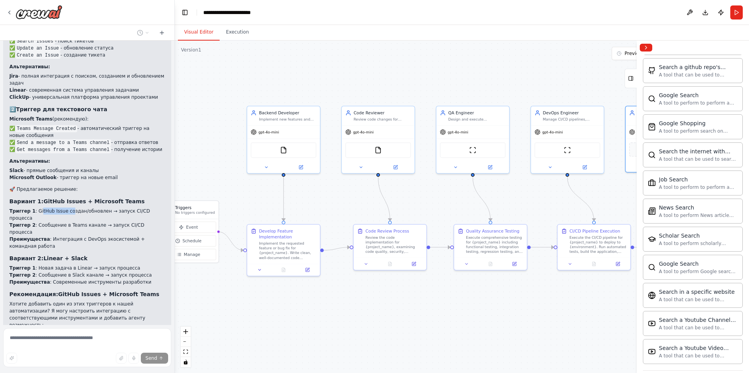
click at [466, 354] on div ".deletable-edge-delete-btn { width: 20px; height: 20px; border: 0px solid #ffff…" at bounding box center [462, 207] width 574 height 332
click at [55, 94] on li "ClickUp - универсальная платформа управления проектами" at bounding box center [87, 97] width 156 height 7
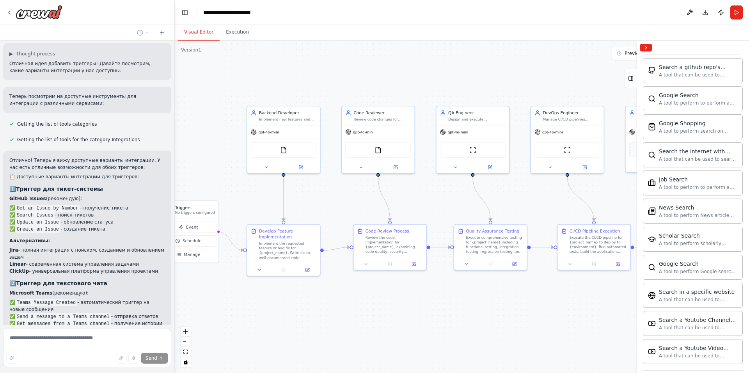
scroll to position [808, 0]
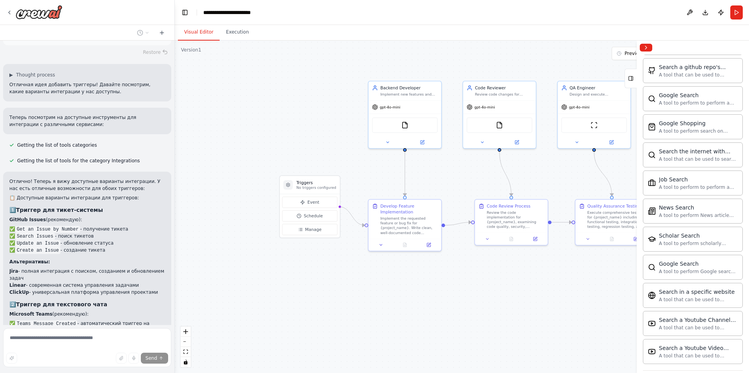
drag, startPoint x: 205, startPoint y: 184, endPoint x: 361, endPoint y: 149, distance: 159.4
click at [361, 149] on div ".deletable-edge-delete-btn { width: 20px; height: 20px; border: 0px solid #ffff…" at bounding box center [462, 207] width 574 height 332
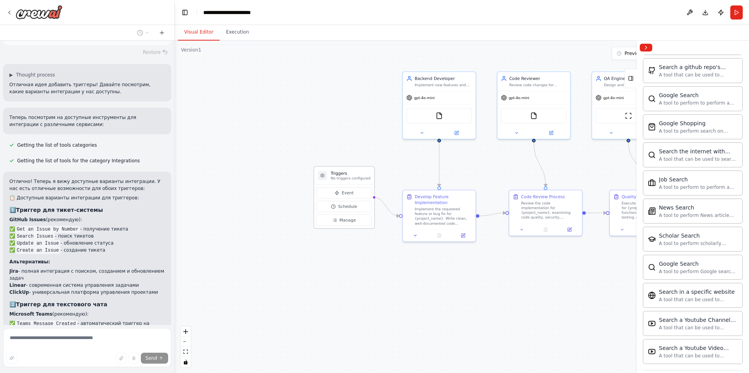
click at [323, 176] on icon at bounding box center [323, 176] width 4 height 4
click at [358, 178] on p "No triggers configured" at bounding box center [351, 178] width 40 height 5
click at [641, 47] on button "Collapse right sidebar" at bounding box center [646, 48] width 12 height 8
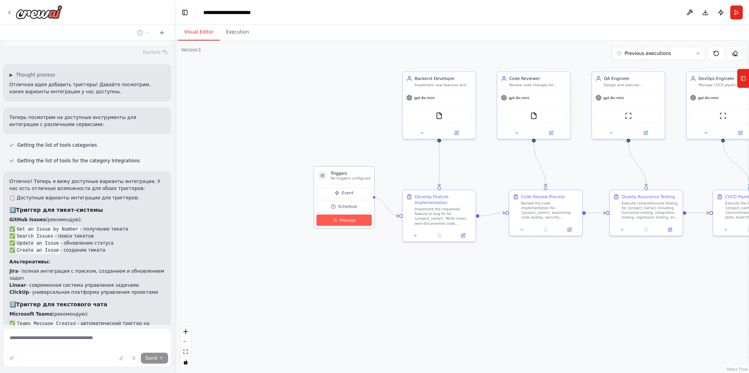
click at [347, 218] on span "Manage" at bounding box center [347, 220] width 16 height 6
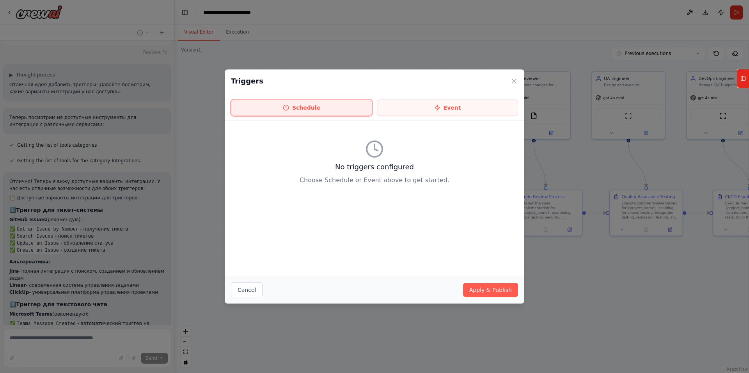
click at [307, 108] on button "Schedule" at bounding box center [301, 107] width 141 height 16
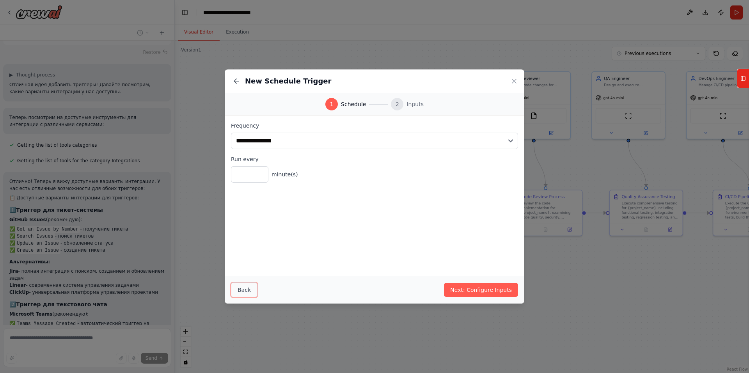
click at [240, 287] on button "Back" at bounding box center [244, 289] width 27 height 15
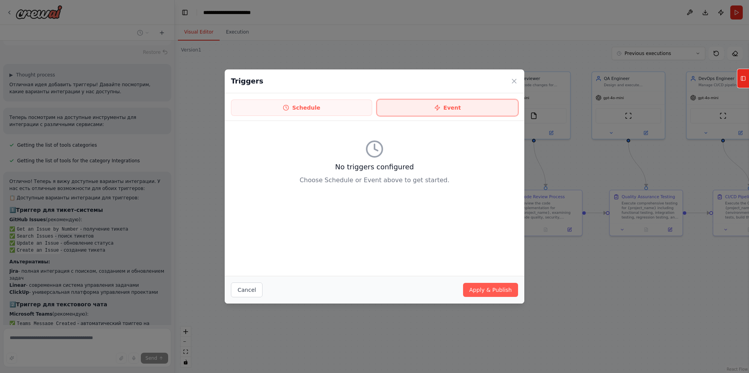
click at [433, 107] on button "Event" at bounding box center [447, 107] width 141 height 16
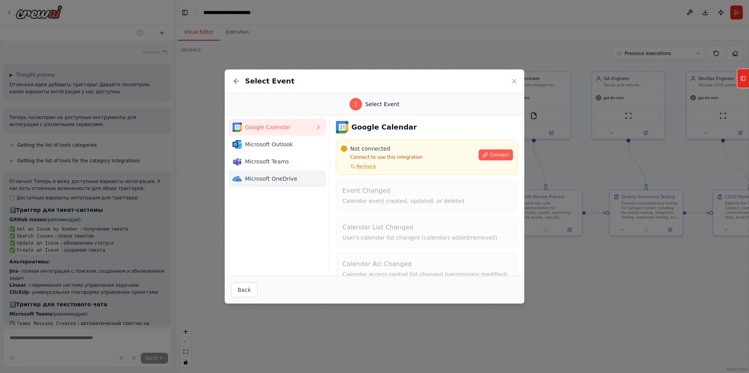
scroll to position [0, 0]
click at [516, 79] on icon at bounding box center [514, 81] width 4 height 4
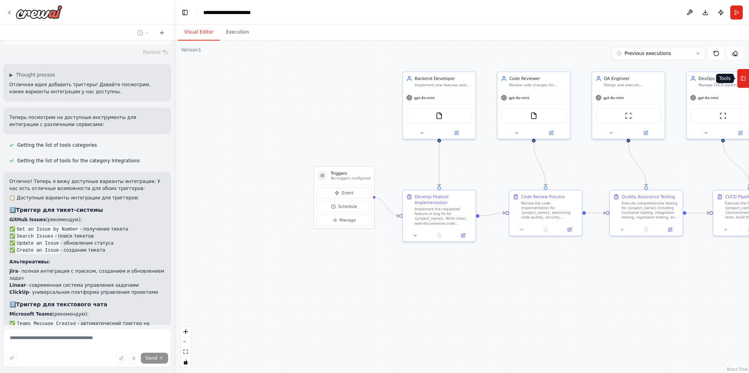
click at [743, 78] on icon at bounding box center [742, 78] width 5 height 12
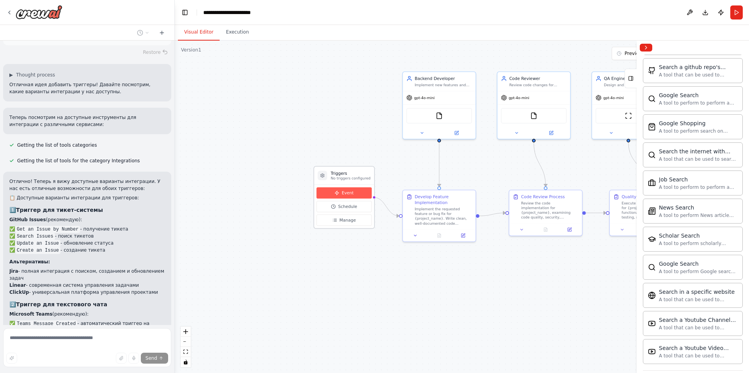
click at [343, 188] on button "Event" at bounding box center [343, 192] width 55 height 11
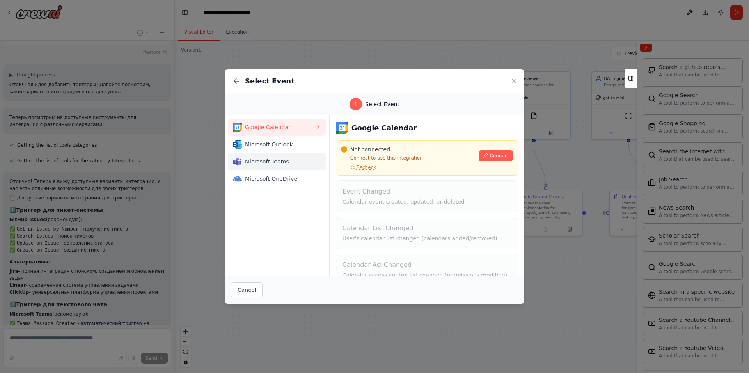
click at [273, 159] on span "Microsoft Teams" at bounding box center [280, 162] width 70 height 8
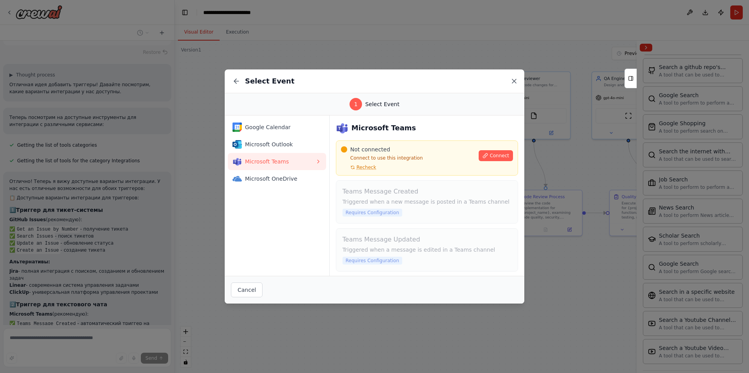
click at [512, 80] on icon at bounding box center [514, 81] width 4 height 4
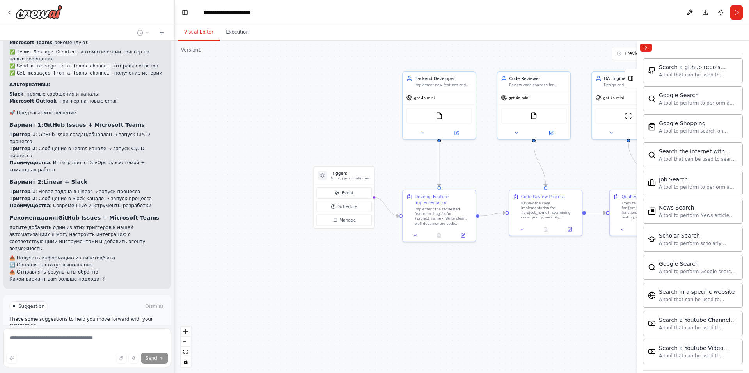
scroll to position [1081, 0]
click at [151, 301] on button "Dismiss" at bounding box center [154, 305] width 21 height 8
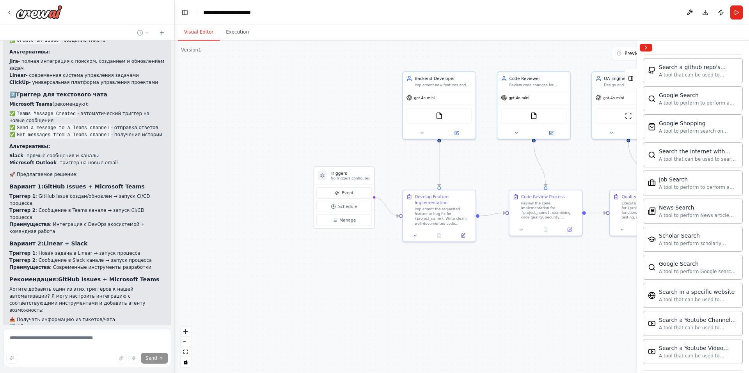
click at [162, 363] on button "Stop" at bounding box center [161, 369] width 18 height 12
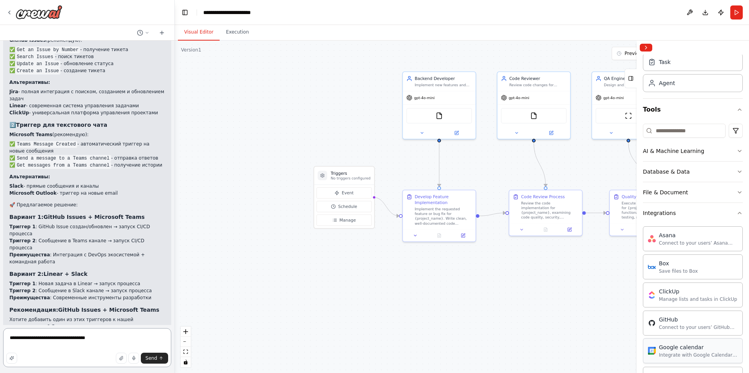
scroll to position [0, 0]
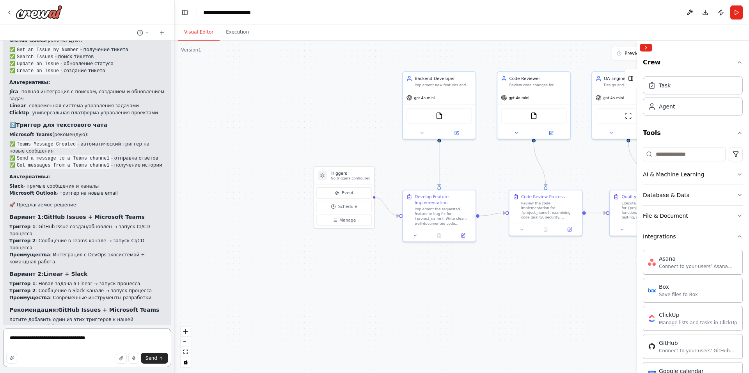
type textarea "**********"
click at [681, 155] on input at bounding box center [684, 154] width 83 height 14
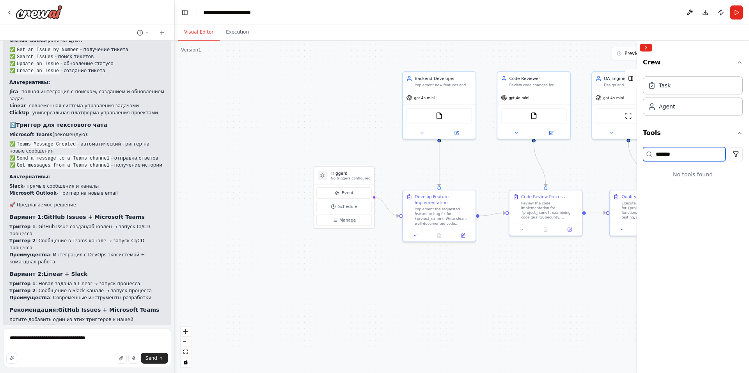
type input "********"
click at [669, 154] on input "********" at bounding box center [684, 154] width 83 height 14
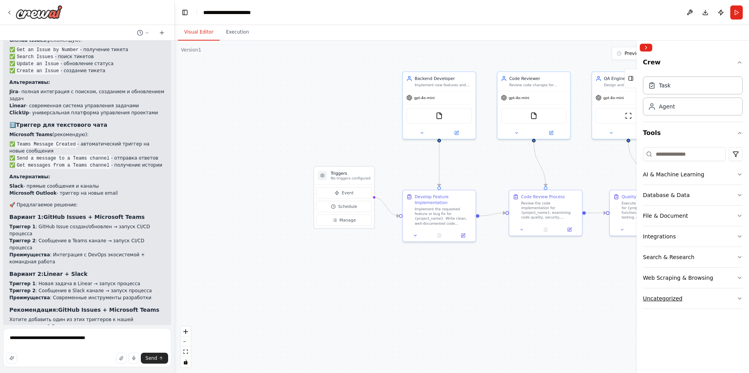
click at [670, 297] on div "Uncategorized" at bounding box center [662, 299] width 39 height 8
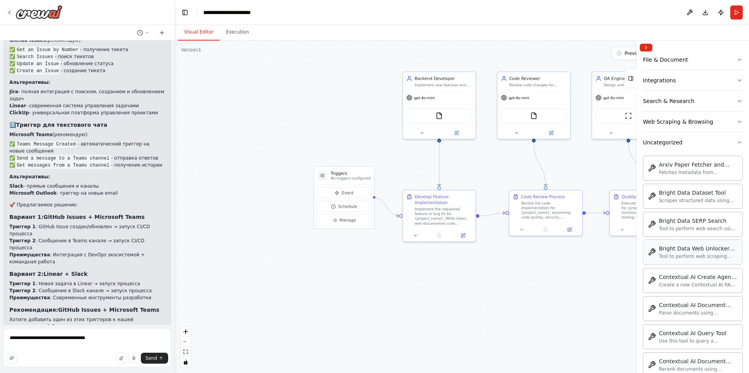
scroll to position [78, 0]
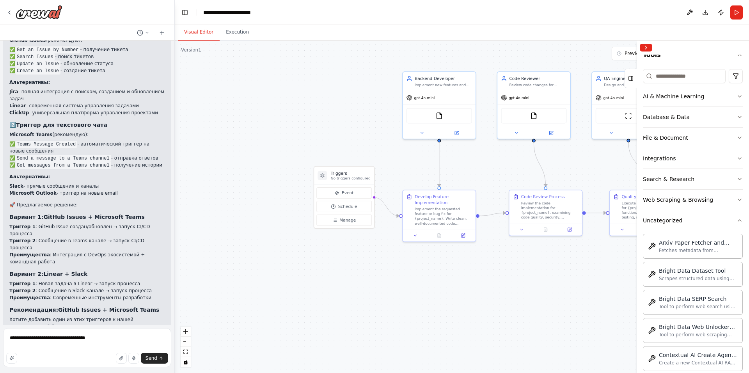
click at [666, 161] on div "Integrations" at bounding box center [659, 158] width 33 height 8
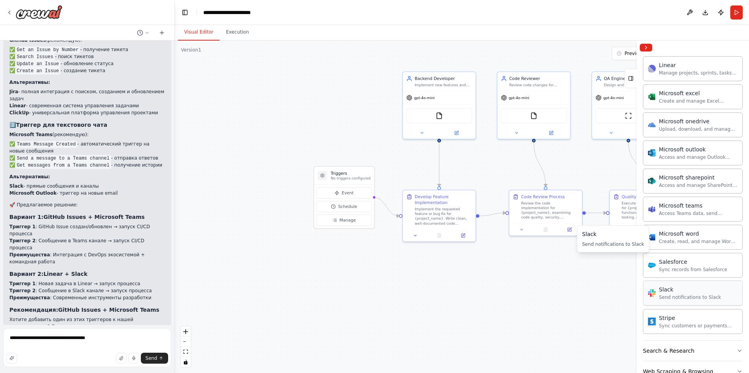
scroll to position [468, 0]
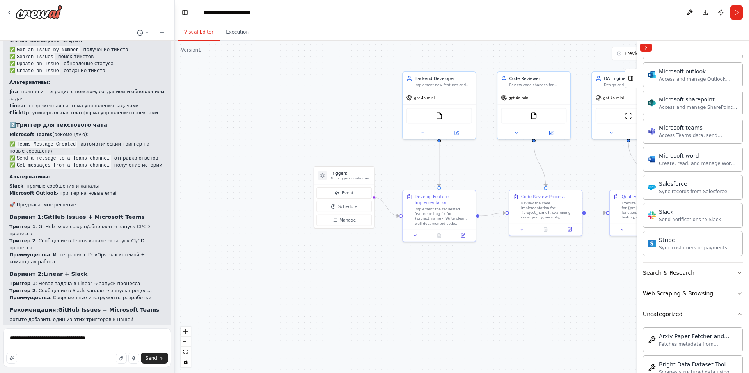
click at [689, 269] on button "Search & Research" at bounding box center [693, 273] width 100 height 20
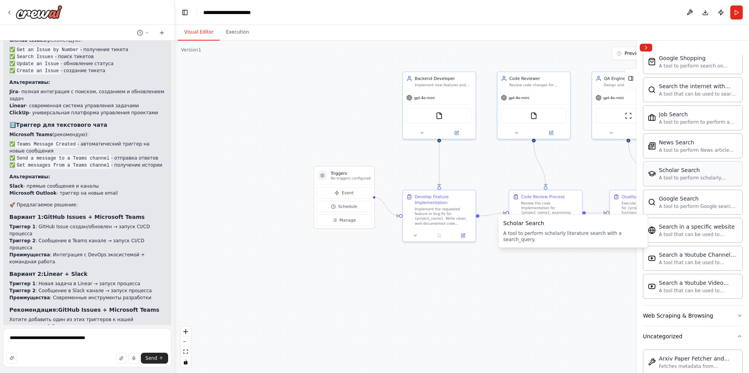
scroll to position [858, 0]
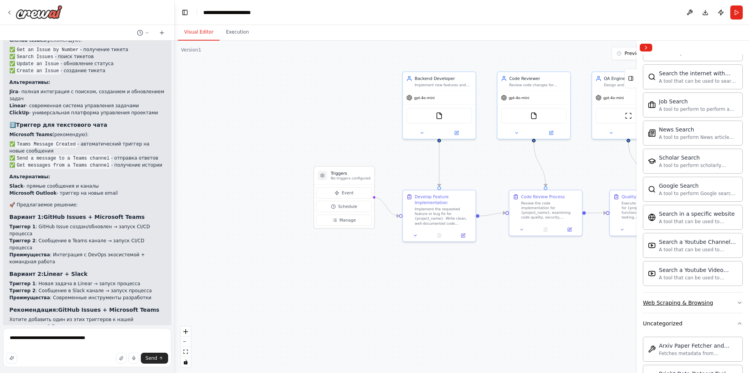
click at [674, 303] on div "Web Scraping & Browsing" at bounding box center [678, 303] width 70 height 8
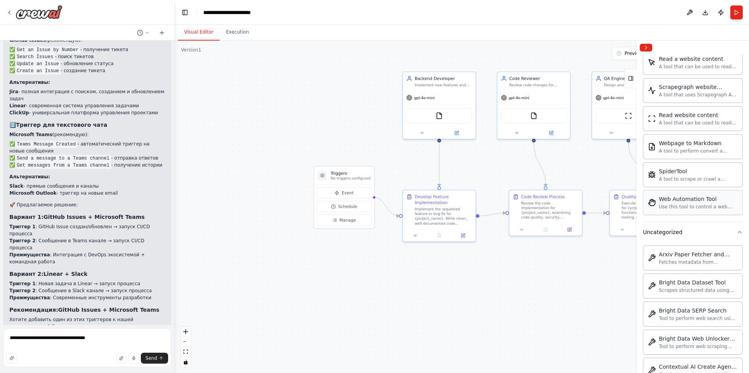
scroll to position [1404, 0]
click at [672, 206] on div "Uncategorized" at bounding box center [662, 205] width 39 height 8
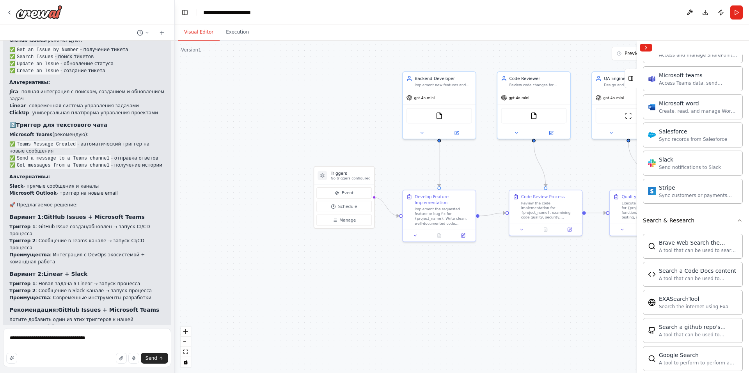
scroll to position [518, 0]
click at [680, 222] on div "Search & Research" at bounding box center [668, 223] width 51 height 8
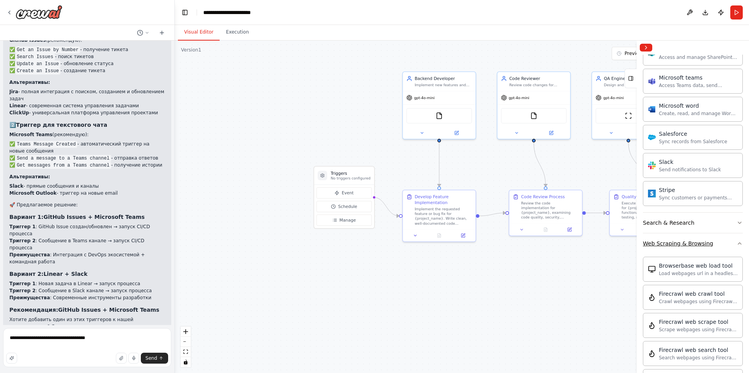
click at [678, 243] on div "Web Scraping & Browsing" at bounding box center [678, 244] width 70 height 8
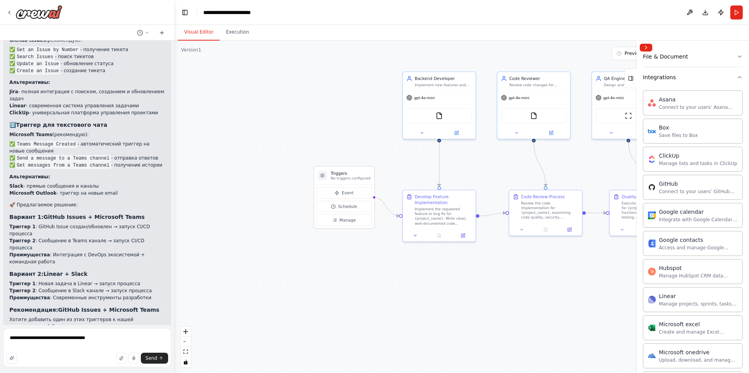
scroll to position [81, 0]
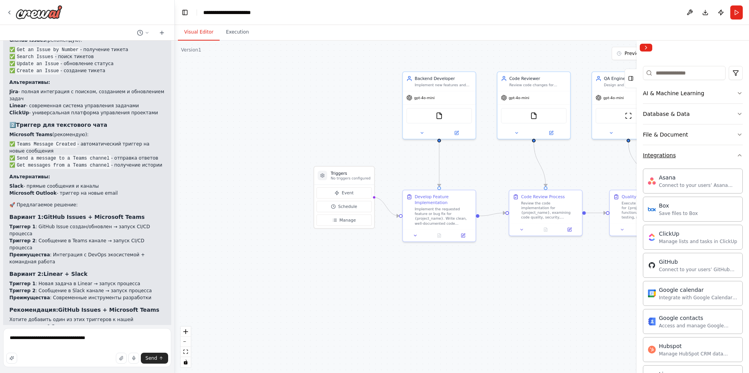
click at [662, 156] on div "Integrations" at bounding box center [659, 155] width 33 height 8
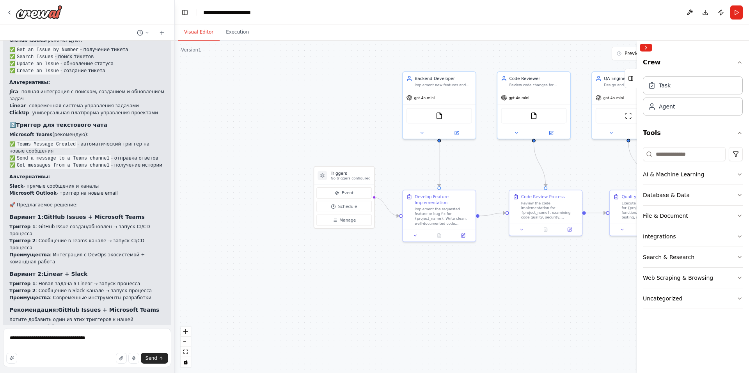
click at [676, 174] on div "AI & Machine Learning" at bounding box center [673, 174] width 61 height 8
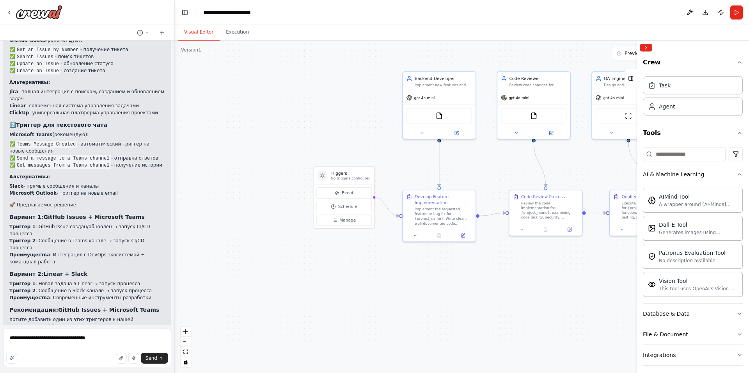
click at [666, 177] on div "AI & Machine Learning" at bounding box center [673, 174] width 61 height 8
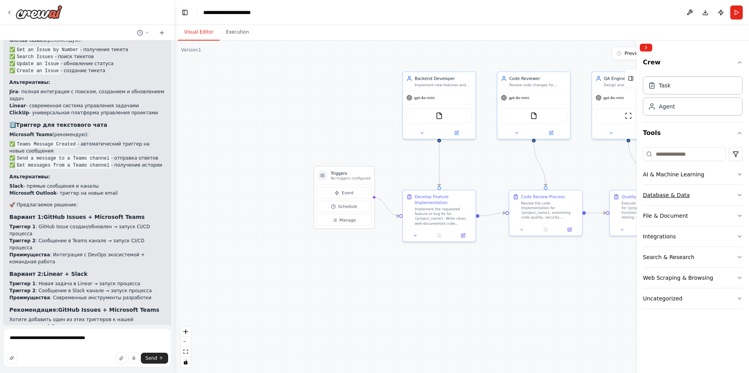
click at [668, 193] on div "Database & Data" at bounding box center [666, 195] width 47 height 8
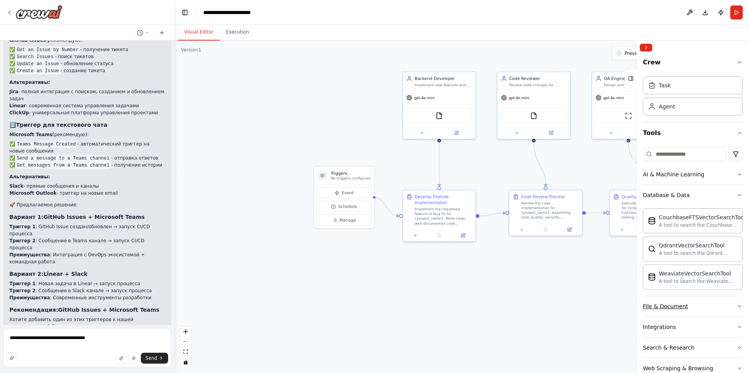
click at [665, 304] on div "File & Document" at bounding box center [665, 306] width 45 height 8
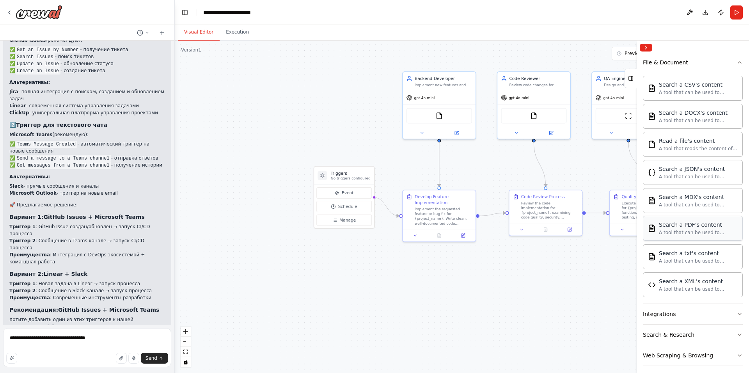
scroll to position [270, 0]
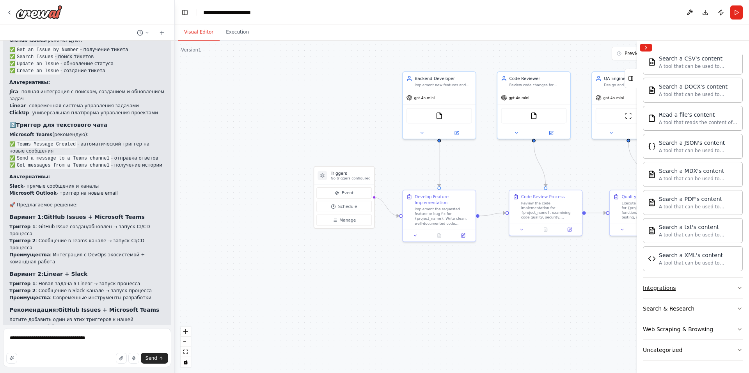
click at [671, 286] on div "Integrations" at bounding box center [659, 288] width 33 height 8
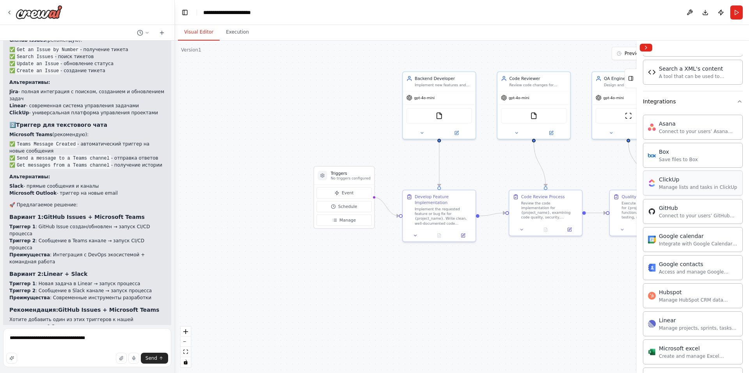
scroll to position [465, 0]
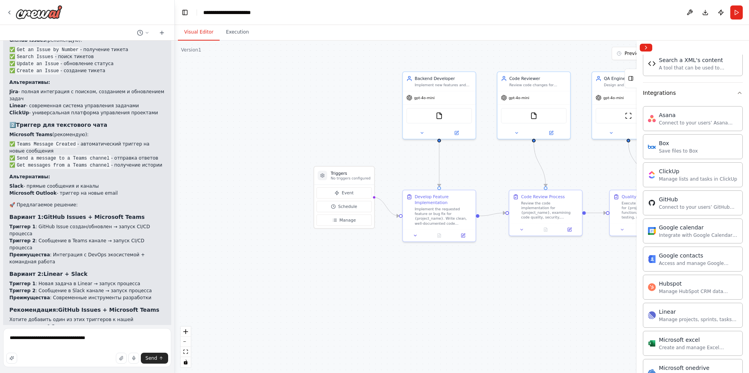
click at [406, 270] on div ".deletable-edge-delete-btn { width: 20px; height: 20px; border: 0px solid #ffff…" at bounding box center [462, 207] width 574 height 332
click at [646, 46] on button "Collapse right sidebar" at bounding box center [646, 48] width 12 height 8
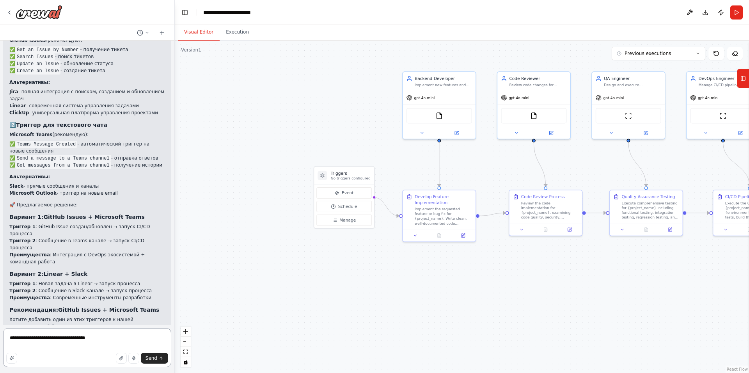
drag, startPoint x: 106, startPoint y: 337, endPoint x: 11, endPoint y: 339, distance: 95.2
click at [11, 339] on textarea "**********" at bounding box center [87, 347] width 168 height 39
click at [745, 80] on icon at bounding box center [742, 78] width 5 height 12
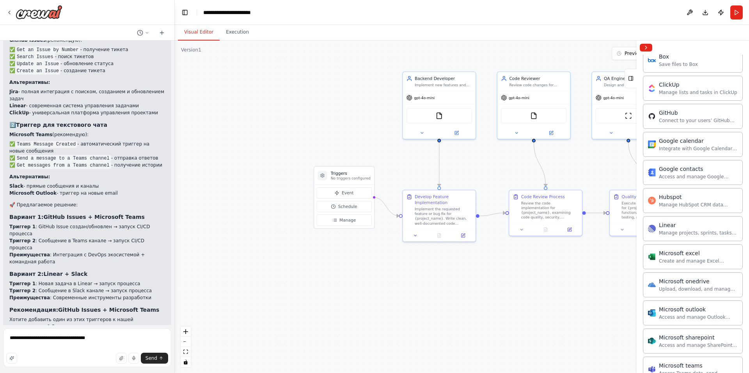
scroll to position [543, 0]
